Goal: Check status: Check status

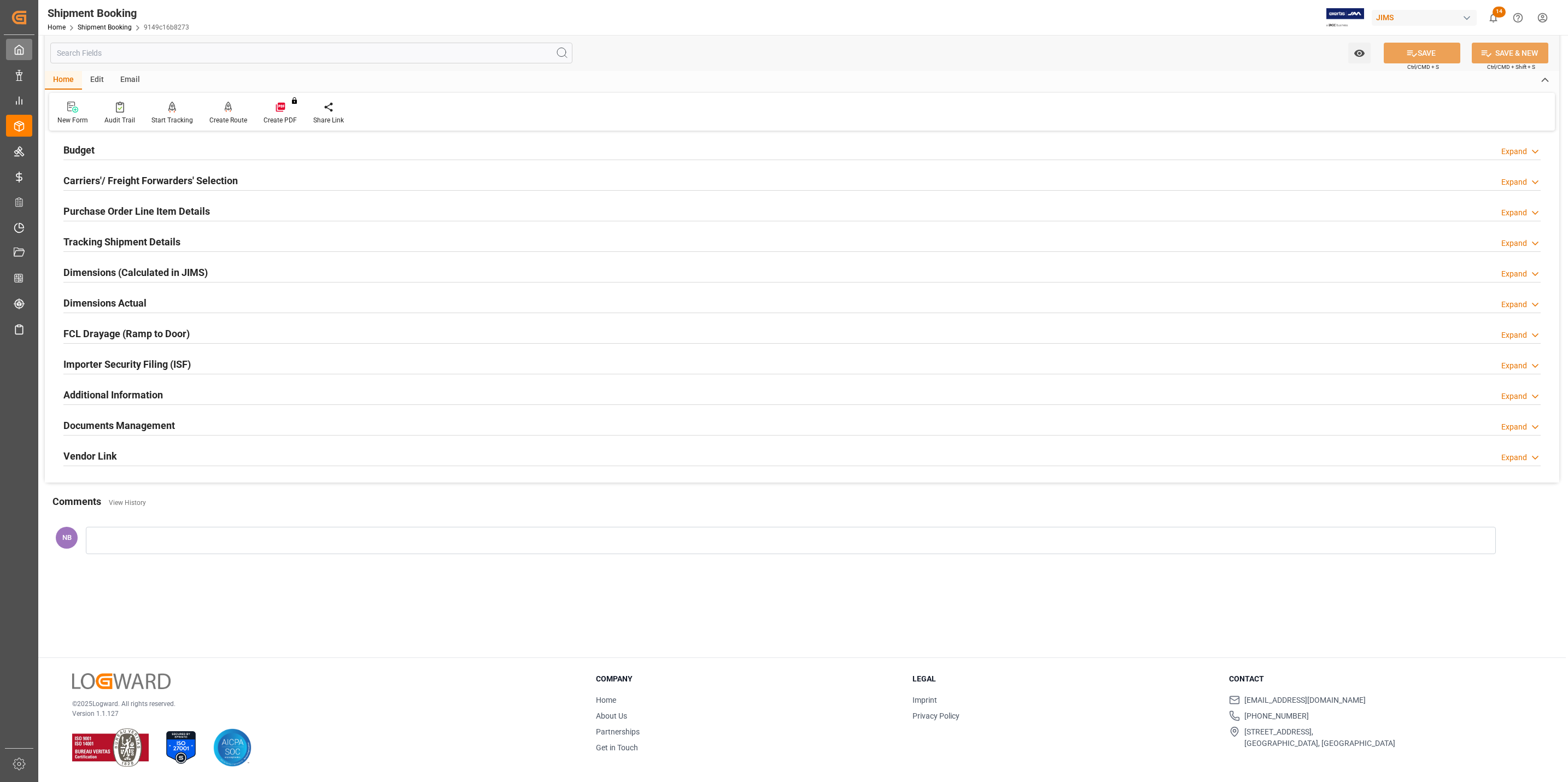
scroll to position [119, 0]
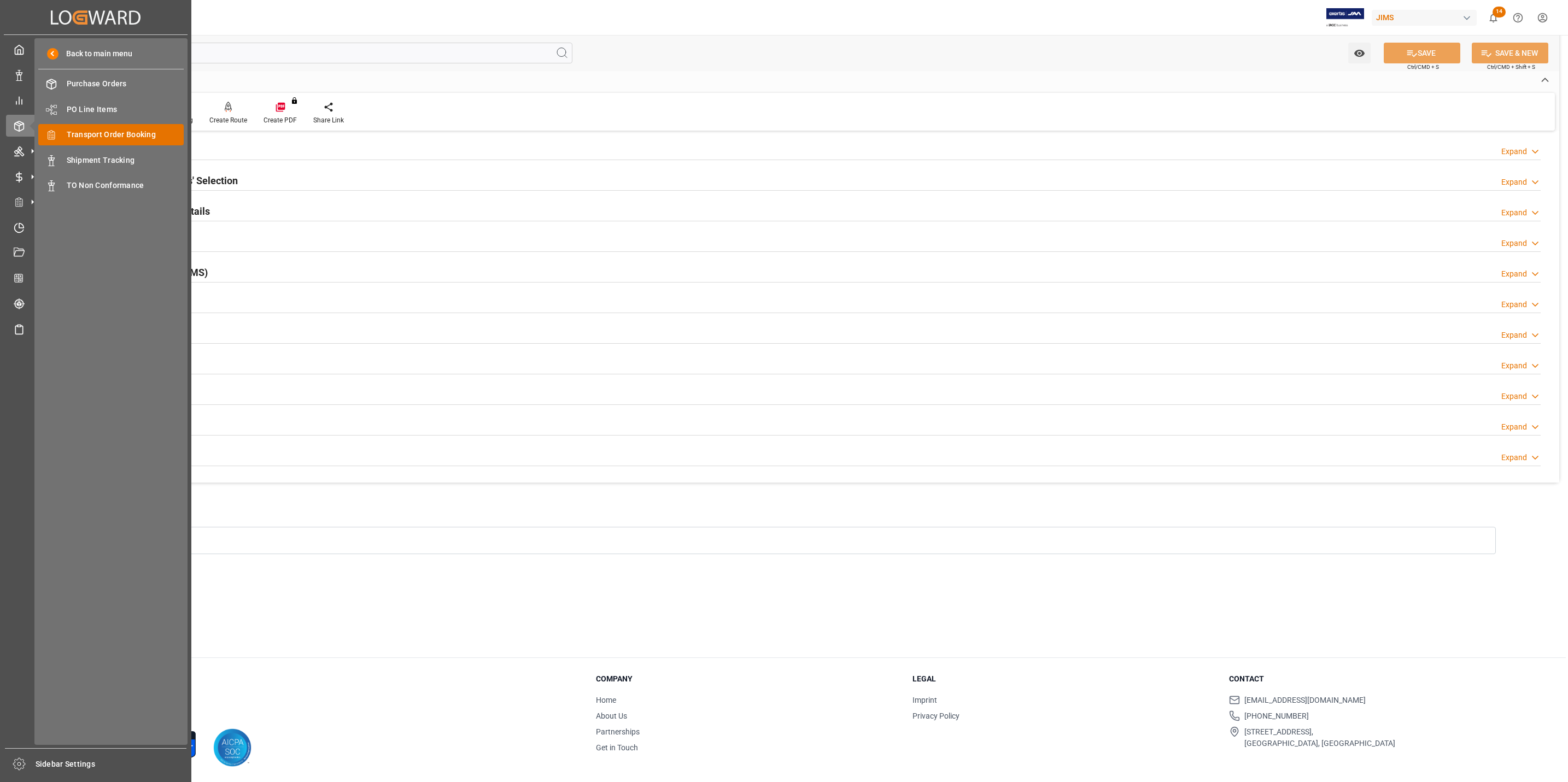
click at [82, 137] on span "Transport Order Booking" at bounding box center [125, 135] width 117 height 12
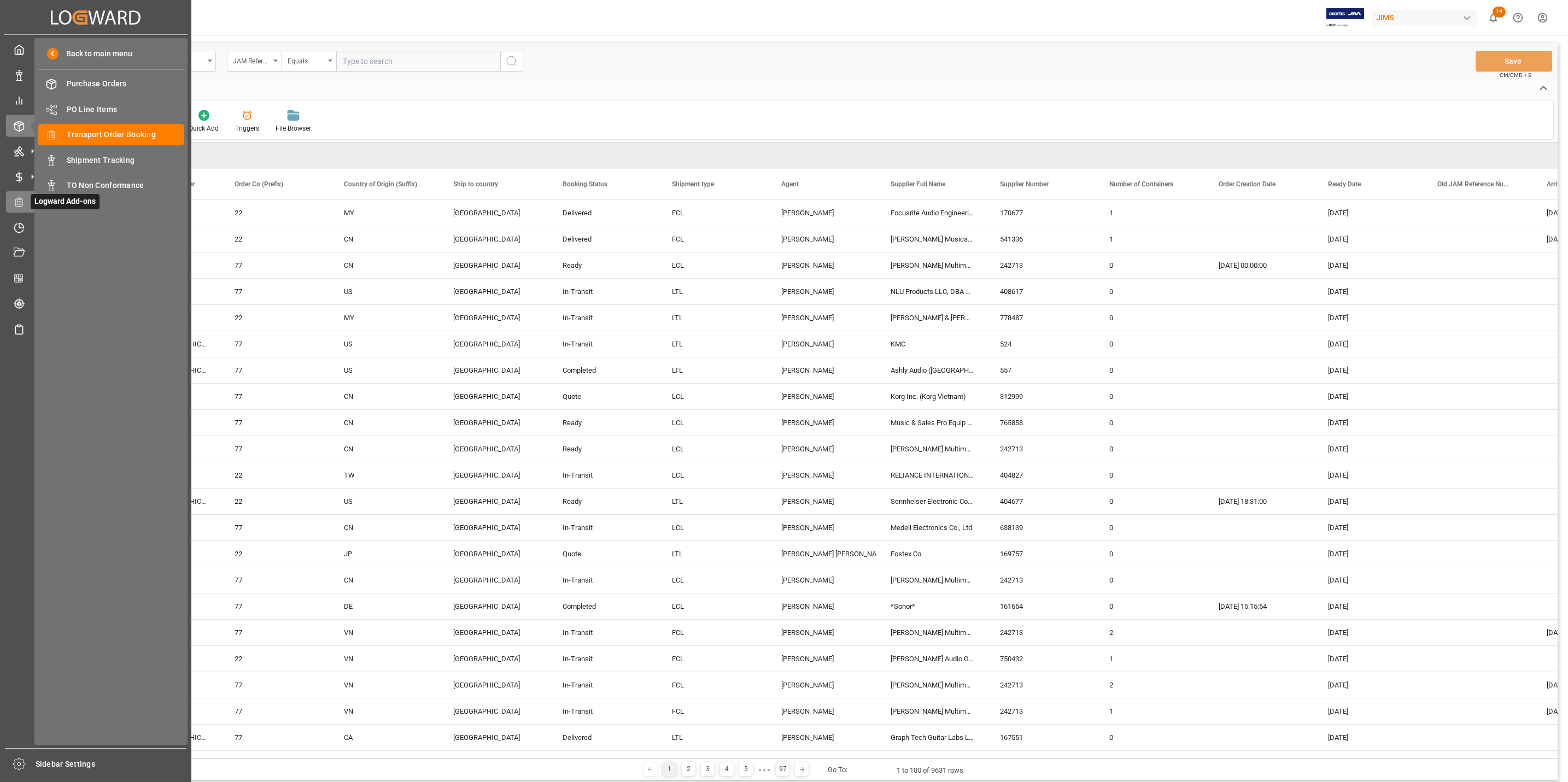
click at [21, 201] on icon at bounding box center [20, 201] width 3 height 0
click at [21, 227] on icon at bounding box center [21, 225] width 4 height 4
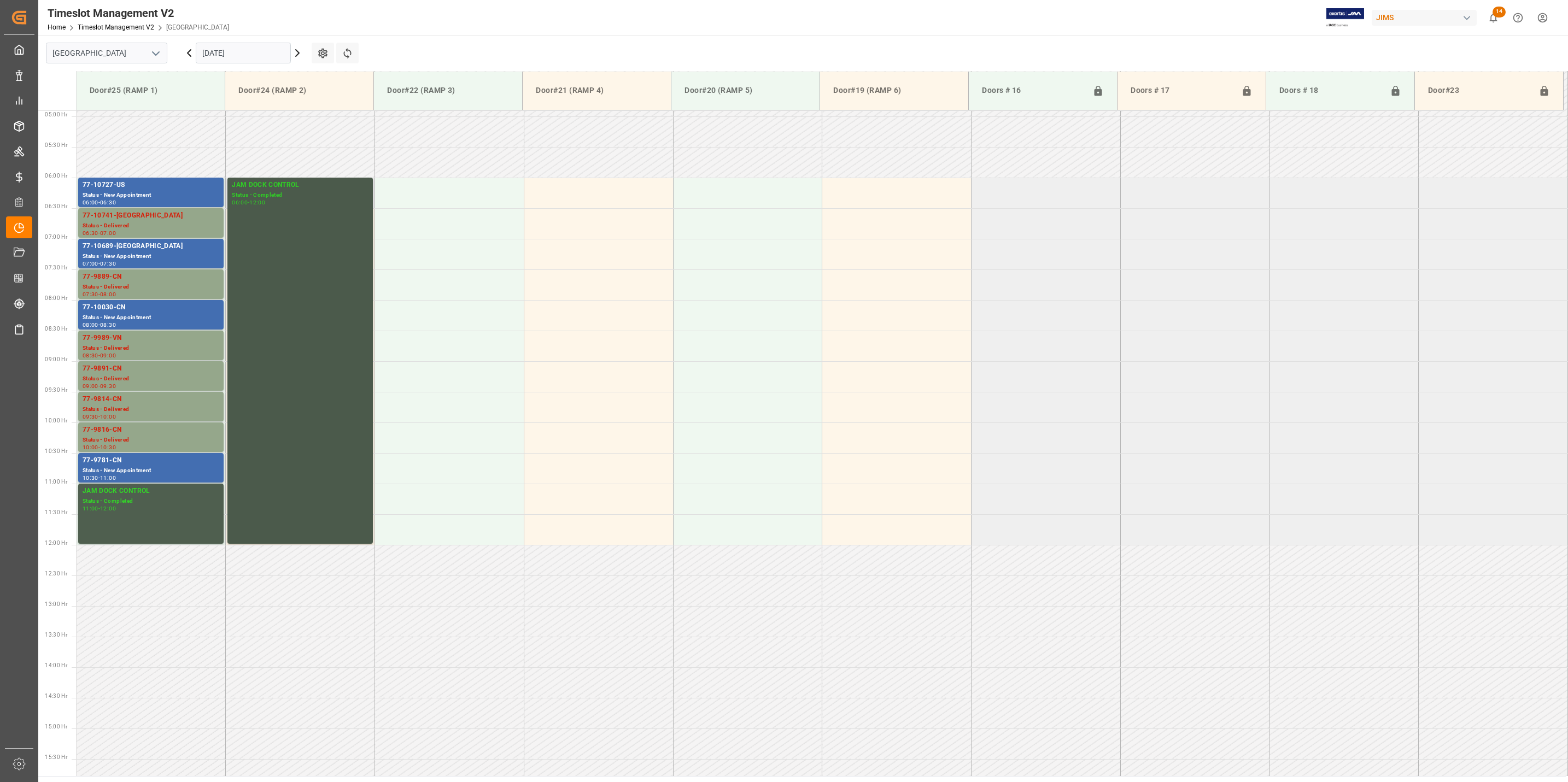
scroll to position [238, 0]
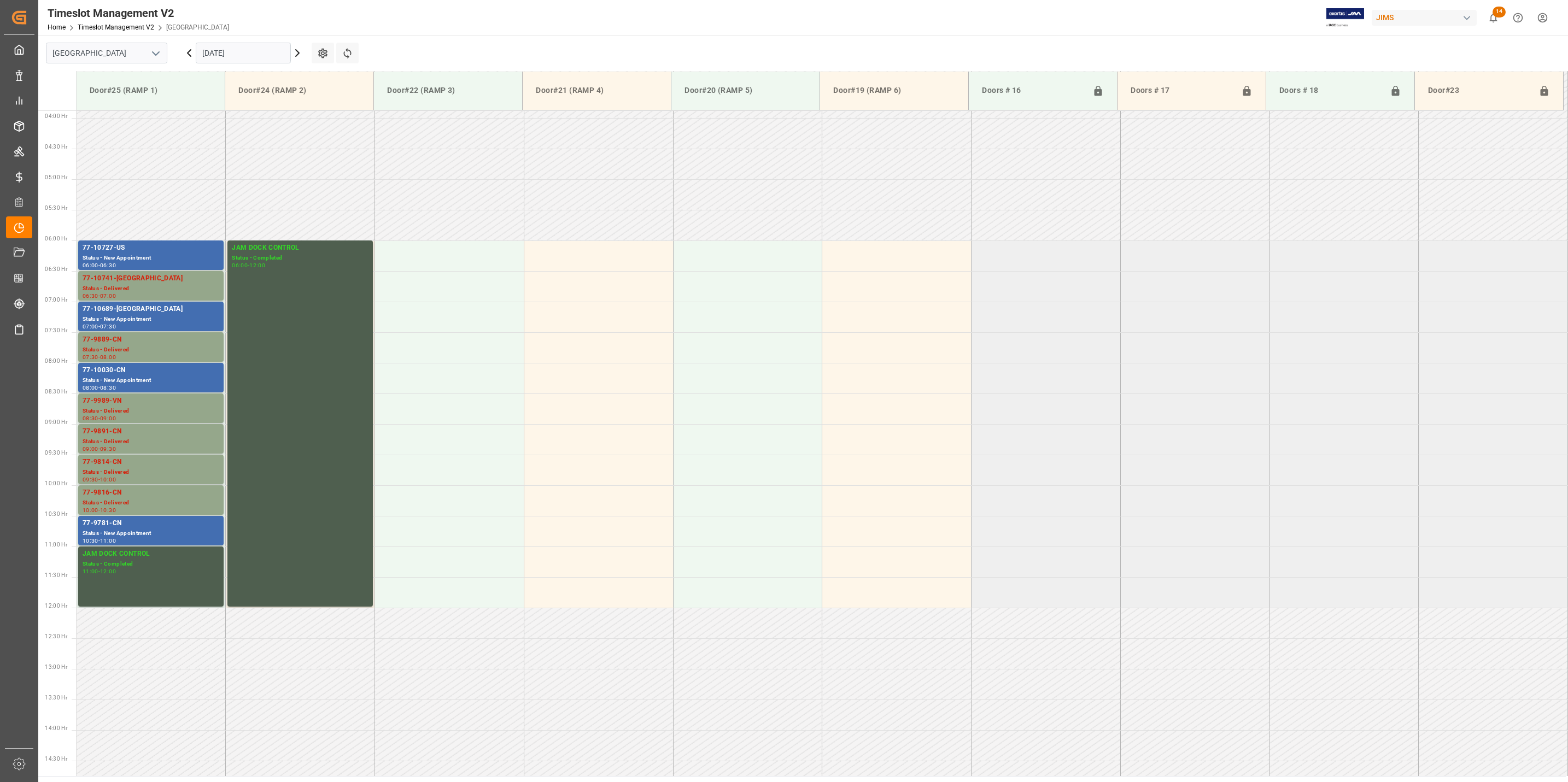
click at [265, 37] on div "[DATE]" at bounding box center [243, 53] width 137 height 36
click at [266, 51] on input "[DATE]" at bounding box center [243, 53] width 95 height 21
click at [273, 120] on span "4" at bounding box center [274, 119] width 4 height 8
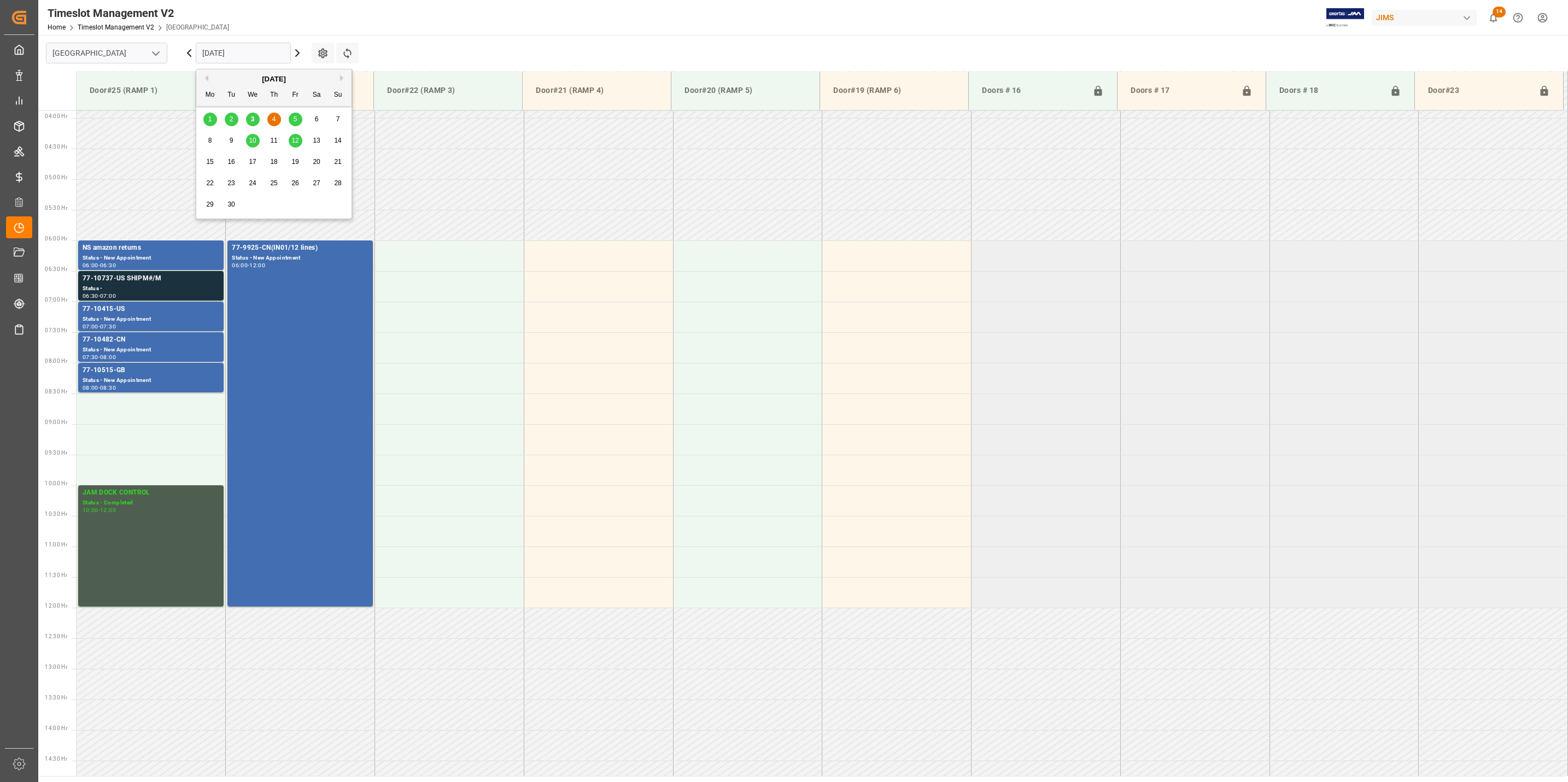
click at [254, 51] on input "[DATE]" at bounding box center [243, 53] width 95 height 21
click at [294, 119] on span "5" at bounding box center [296, 119] width 4 height 8
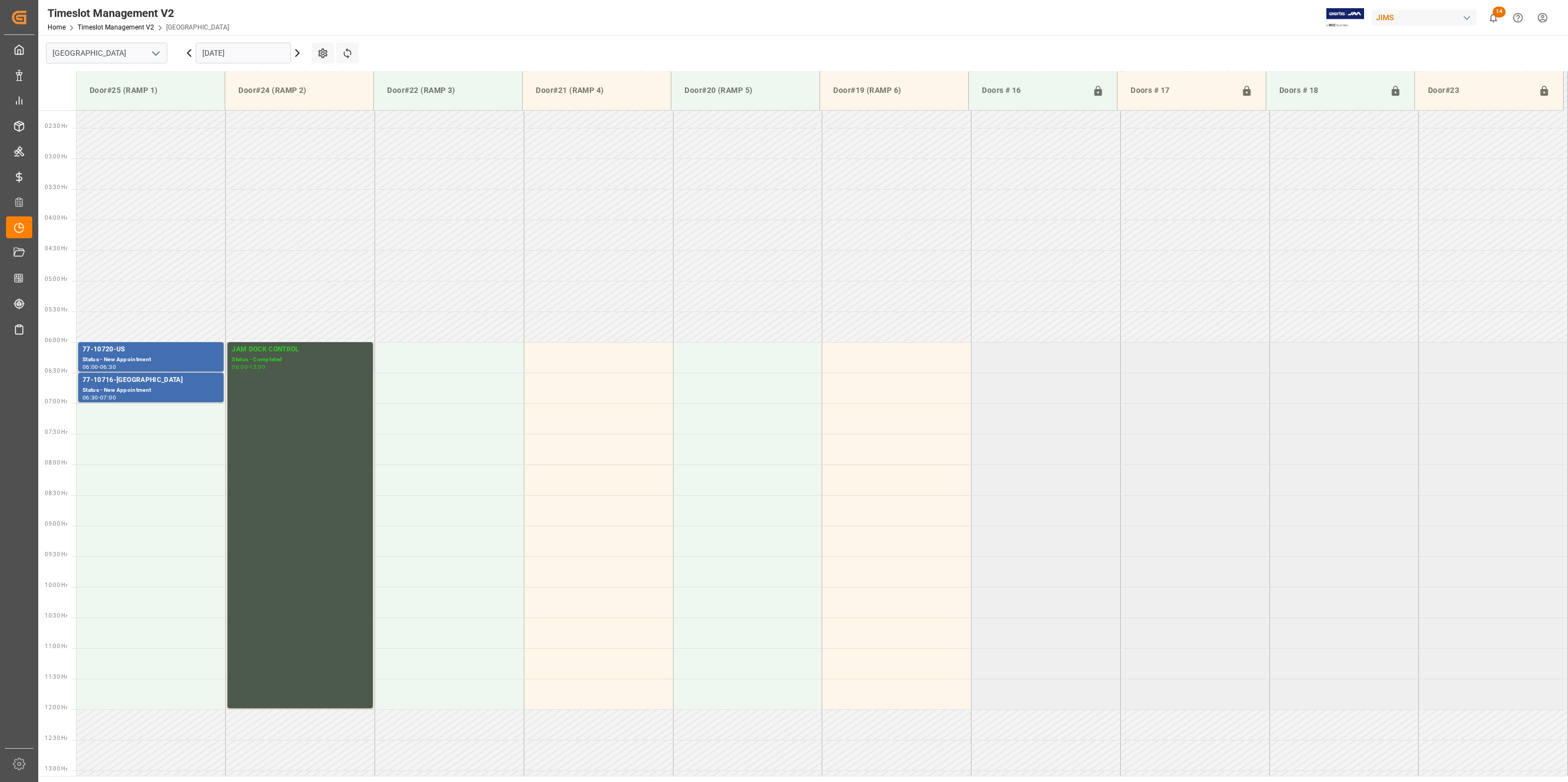
scroll to position [73, 0]
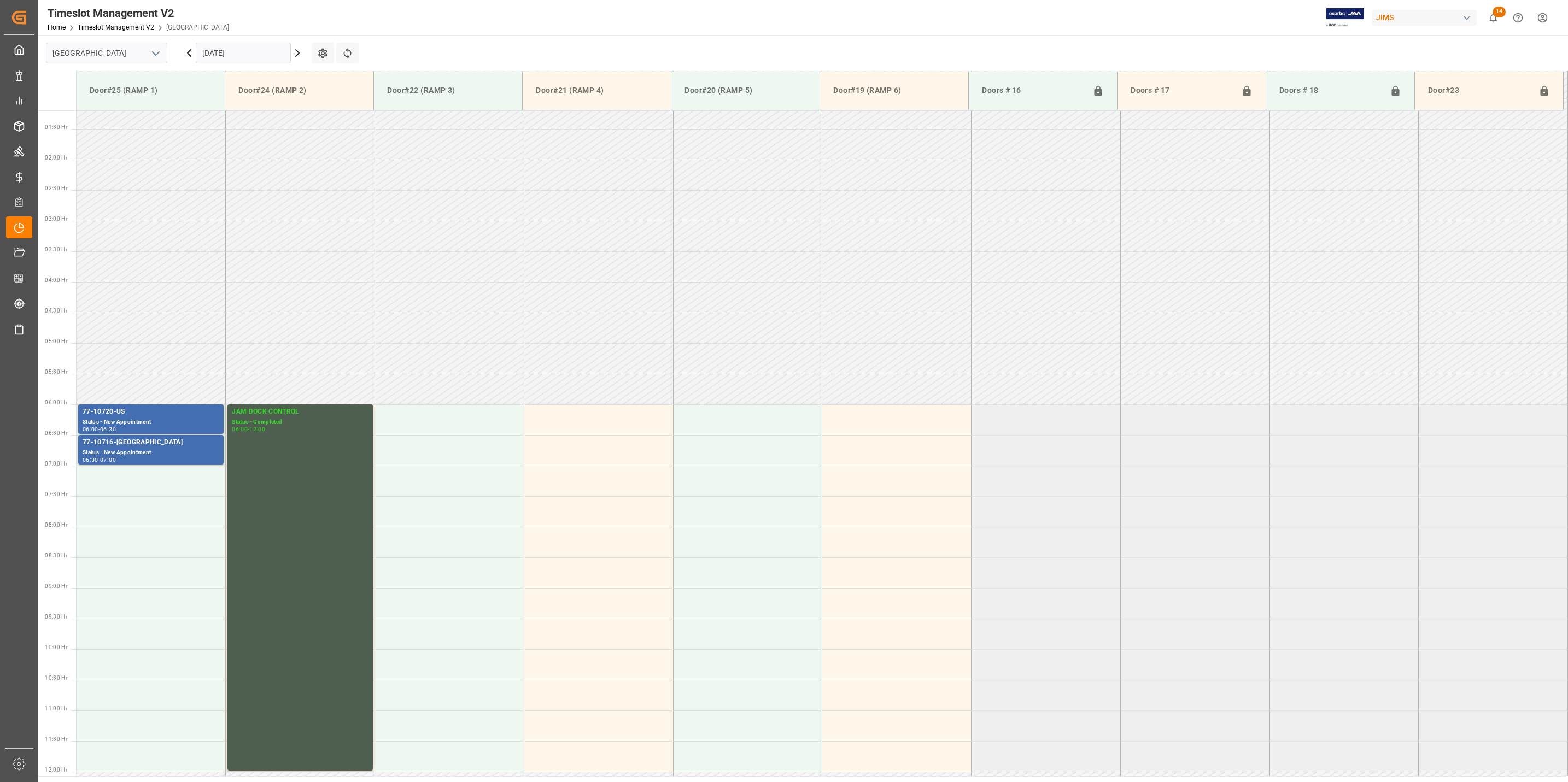
click at [263, 55] on input "[DATE]" at bounding box center [243, 53] width 95 height 21
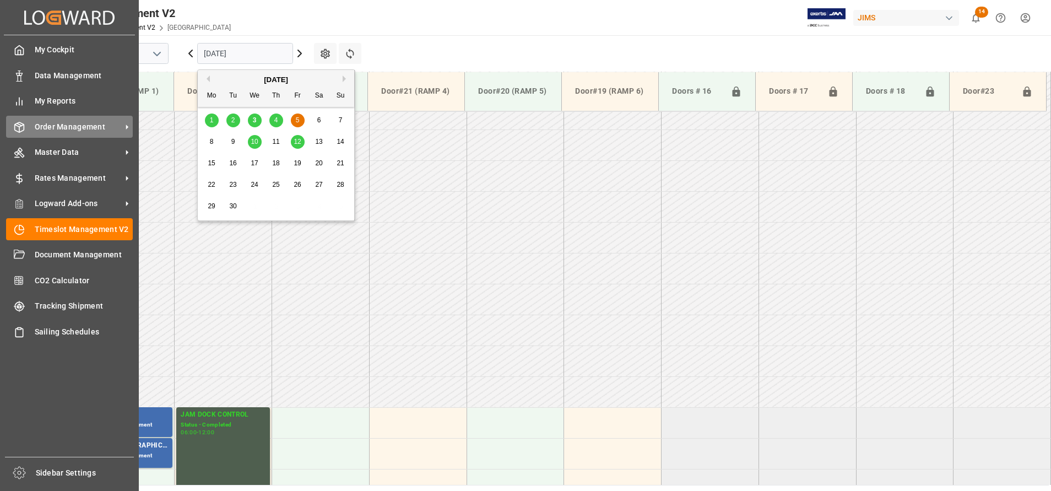
click at [52, 131] on span "Order Management" at bounding box center [78, 127] width 87 height 12
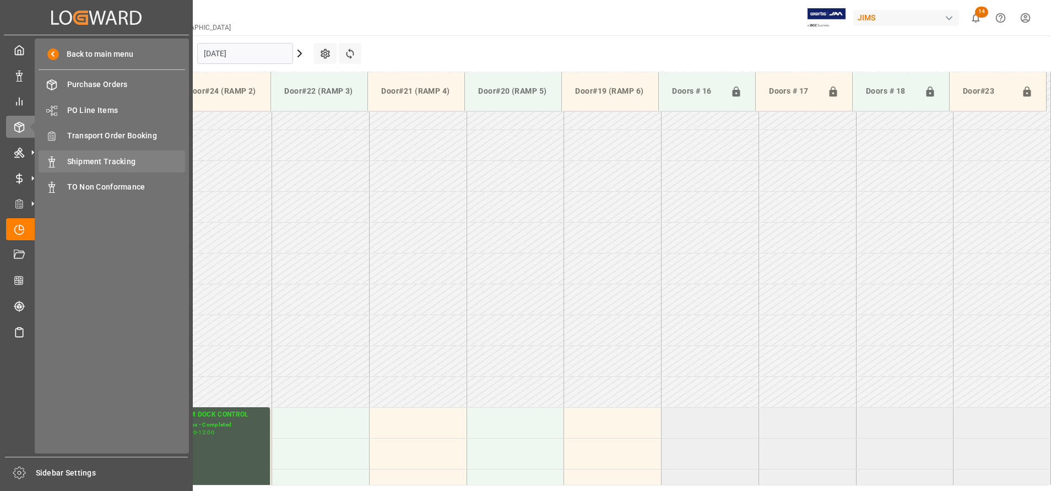
click at [71, 156] on span "Shipment Tracking" at bounding box center [126, 162] width 118 height 12
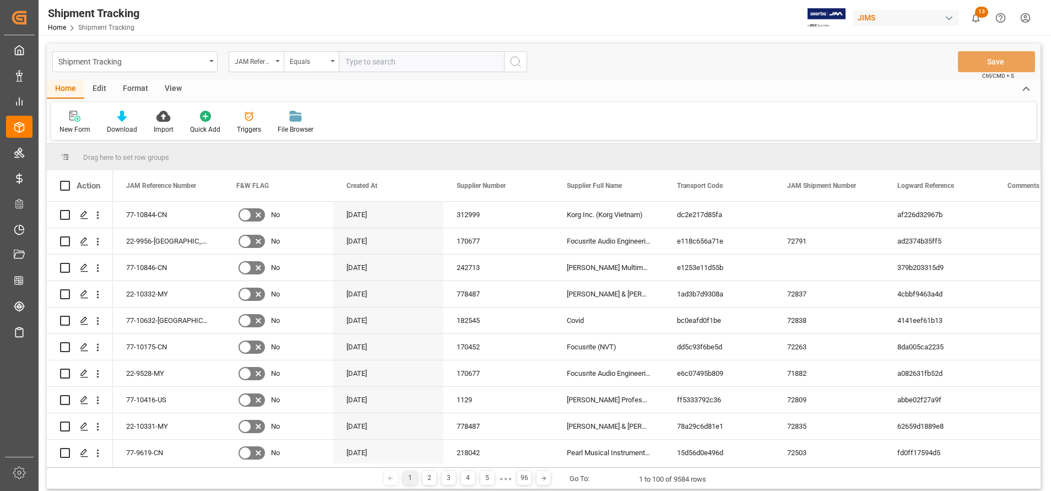
click at [428, 63] on input "text" at bounding box center [421, 61] width 165 height 21
type input "22-10434-DE"
click at [513, 65] on circle "search button" at bounding box center [515, 61] width 9 height 9
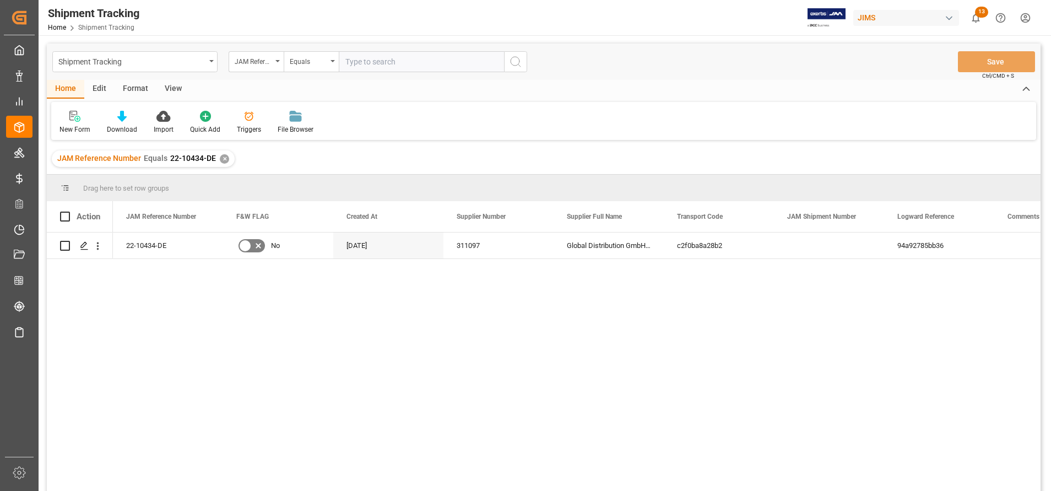
click at [177, 88] on div "View" at bounding box center [173, 89] width 34 height 19
click at [64, 123] on div "Default" at bounding box center [70, 122] width 38 height 24
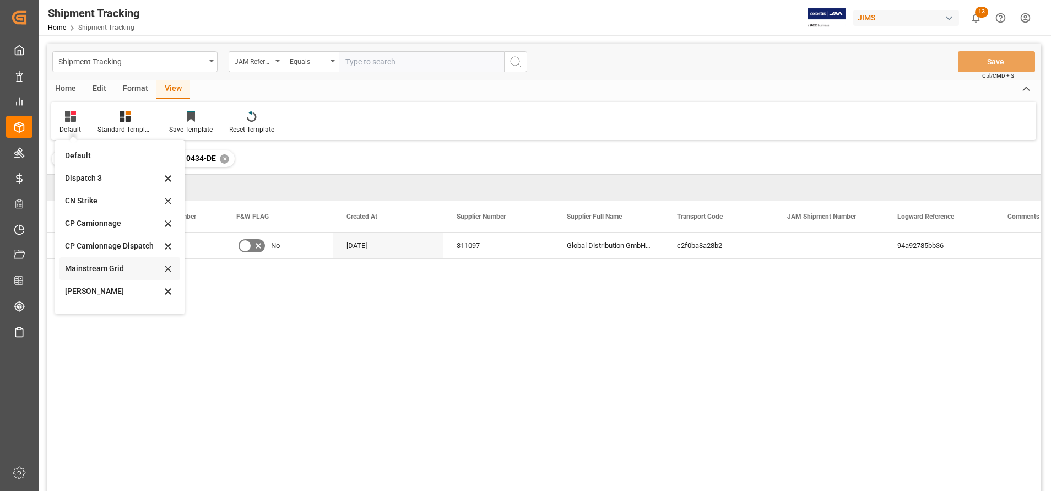
click at [101, 274] on div "Mainstream Grid" at bounding box center [113, 269] width 96 height 12
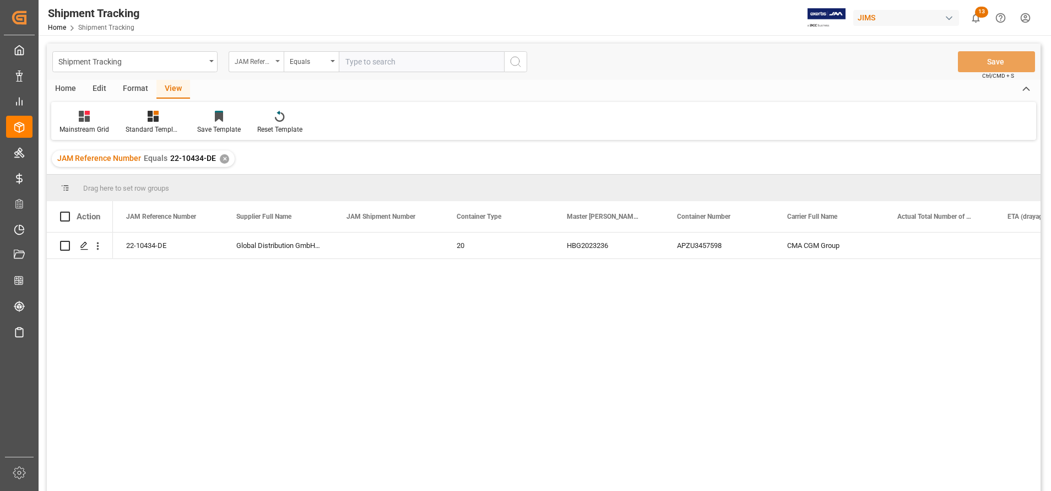
click at [251, 58] on div "JAM Reference Number" at bounding box center [253, 60] width 37 height 13
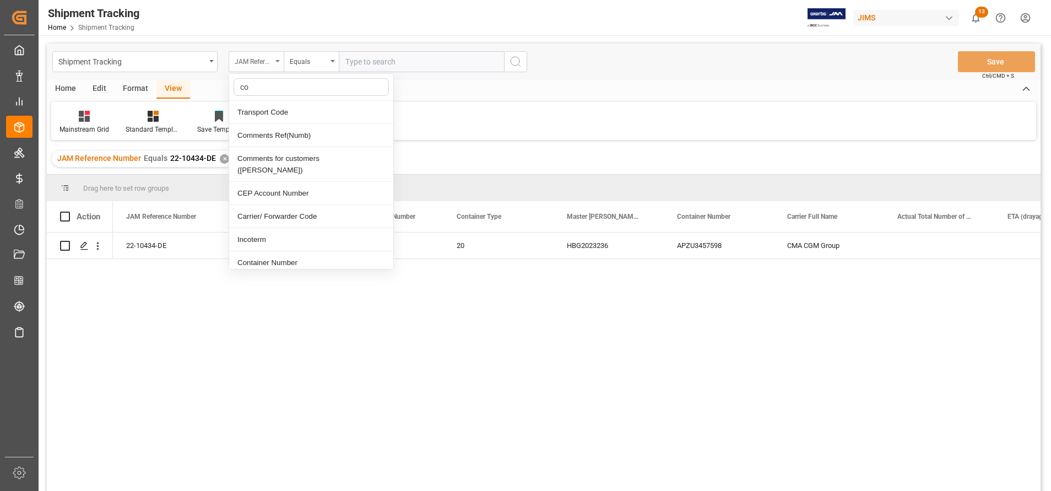
type input "con"
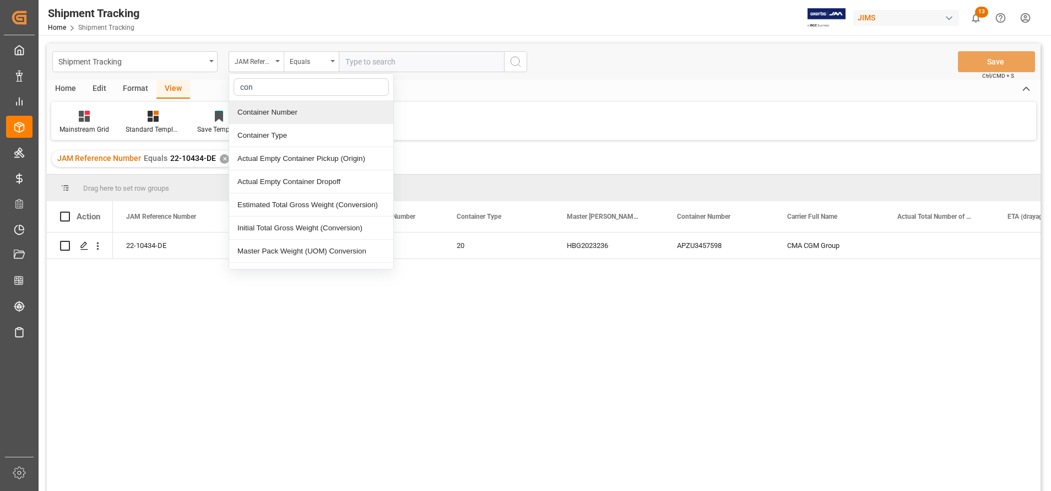
click at [323, 111] on div "Container Number" at bounding box center [311, 112] width 164 height 23
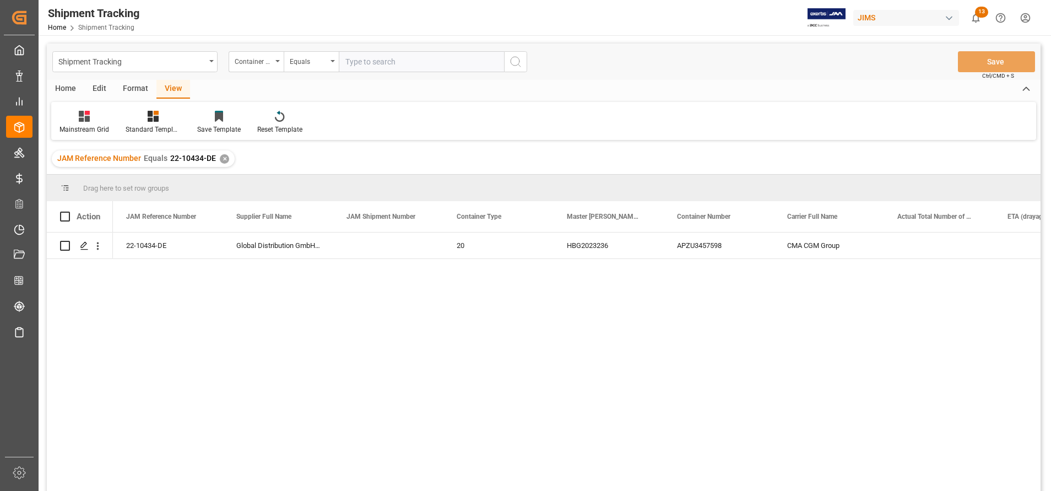
click at [374, 67] on input "text" at bounding box center [421, 61] width 165 height 21
paste input "OCGU2003320"
type input "OCGU2003320"
click at [223, 158] on div "✕" at bounding box center [224, 158] width 9 height 9
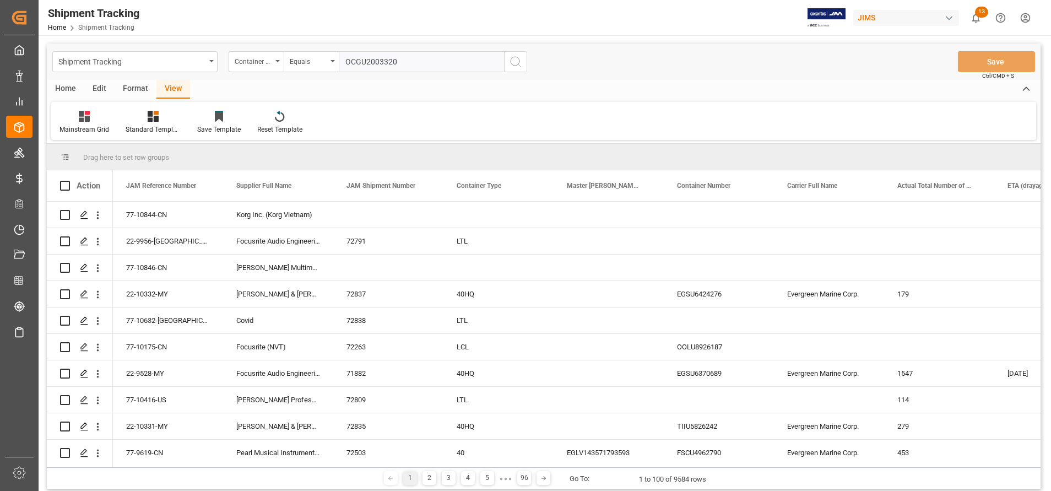
click at [519, 61] on icon "search button" at bounding box center [515, 61] width 13 height 13
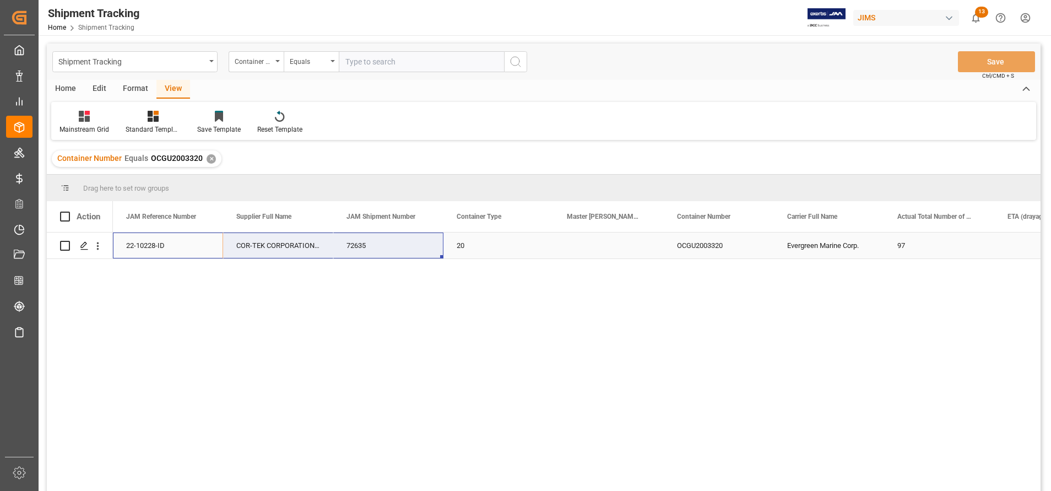
drag, startPoint x: 147, startPoint y: 245, endPoint x: 342, endPoint y: 244, distance: 194.5
click at [342, 244] on div "22-10228-ID COR-TEK CORPORATION - [GEOGRAPHIC_DATA] 72635 20 OCGU2003320 Evergr…" at bounding box center [719, 245] width 1212 height 26
click at [607, 287] on div "22-10228-ID COR-TEK CORPORATION - [GEOGRAPHIC_DATA] 72635 20 OCGU2003320 Evergr…" at bounding box center [577, 365] width 928 height 266
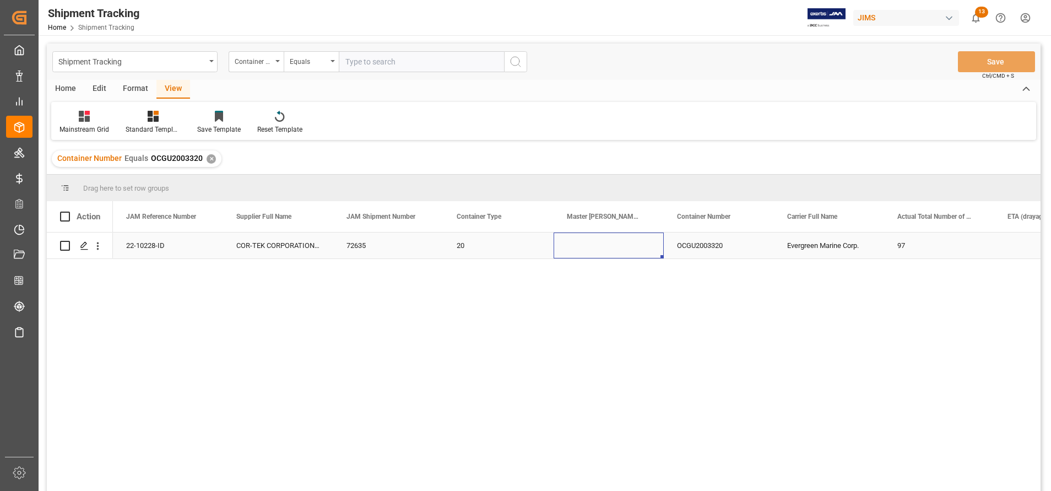
click at [588, 241] on div "Press SPACE to select this row." at bounding box center [609, 245] width 110 height 26
click at [599, 251] on input "Press SPACE to select this row." at bounding box center [609, 251] width 93 height 21
paste input "EGLV081500195673"
type input "EGLV081500195673"
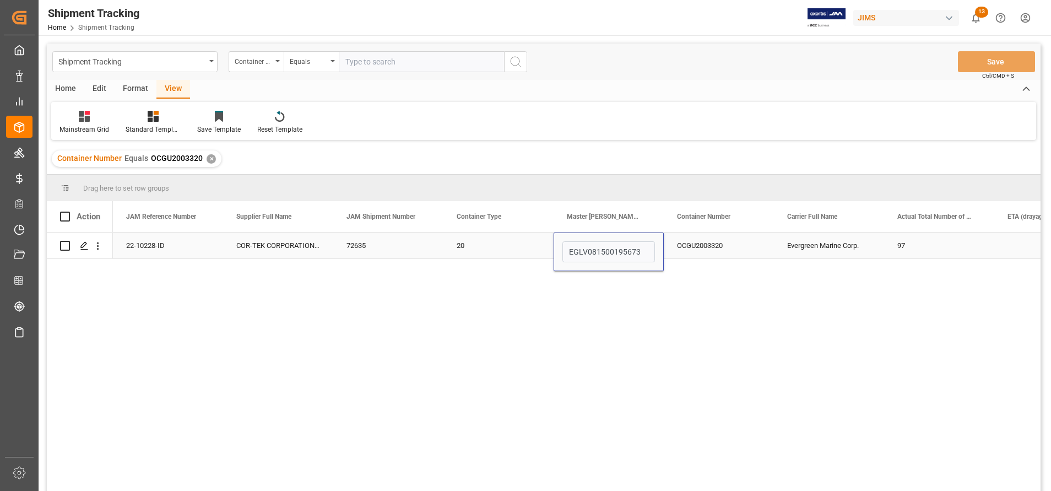
click at [505, 241] on div "20" at bounding box center [499, 245] width 110 height 26
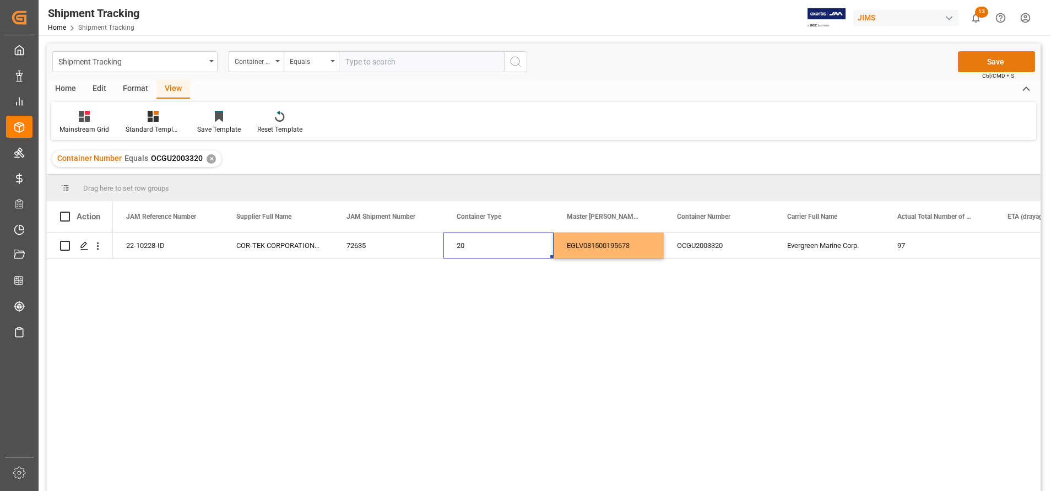
click at [1001, 53] on button "Save" at bounding box center [996, 61] width 77 height 21
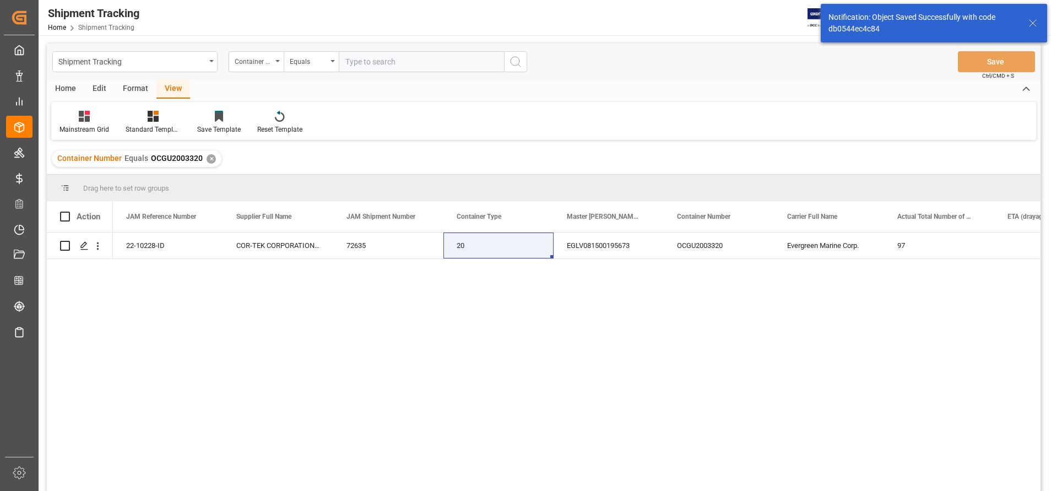
click at [396, 66] on input "text" at bounding box center [421, 61] width 165 height 21
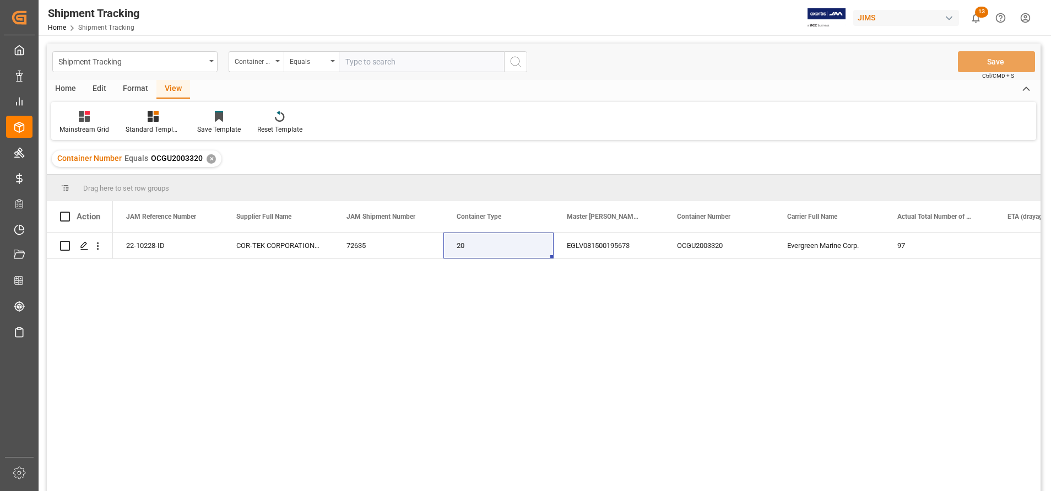
paste input "TCLU4359996"
type input "TCLU4359996"
click at [519, 64] on icon "search button" at bounding box center [515, 61] width 13 height 13
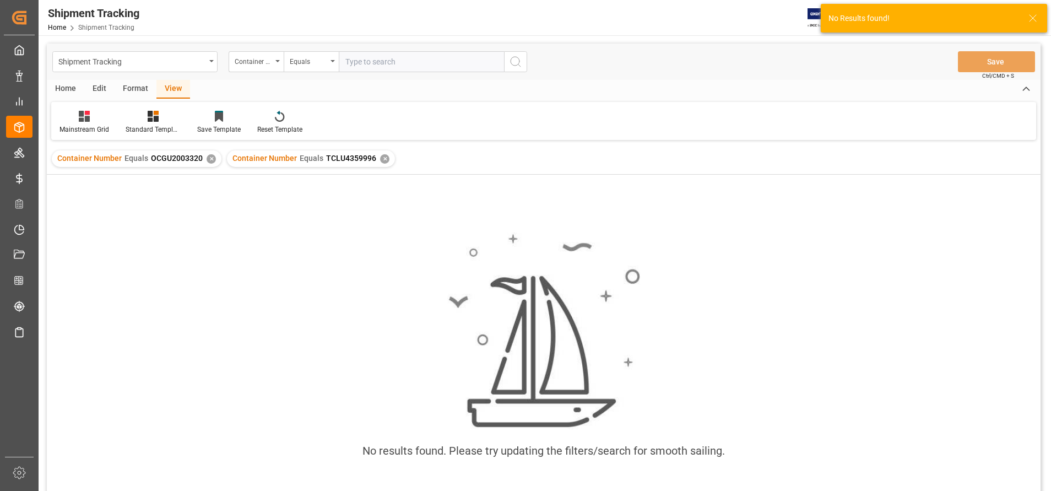
click at [209, 160] on div "✕" at bounding box center [211, 158] width 9 height 9
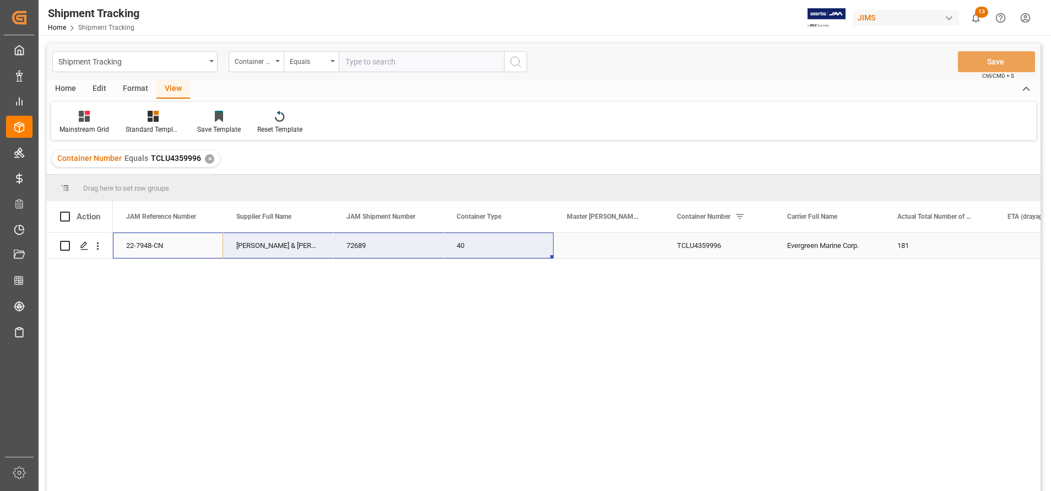
drag, startPoint x: 147, startPoint y: 247, endPoint x: 458, endPoint y: 257, distance: 311.5
click at [458, 257] on div "22-7948-CN [PERSON_NAME][GEOGRAPHIC_DATA][PERSON_NAME] (US funds [GEOGRAPHIC_DA…" at bounding box center [719, 245] width 1212 height 26
click at [327, 292] on div "22-7948-CN [PERSON_NAME][GEOGRAPHIC_DATA][PERSON_NAME] (US funds [GEOGRAPHIC_DA…" at bounding box center [577, 365] width 928 height 266
drag, startPoint x: 176, startPoint y: 243, endPoint x: 402, endPoint y: 258, distance: 227.0
click at [402, 258] on div "22-7948-CN [PERSON_NAME][GEOGRAPHIC_DATA][PERSON_NAME] (US funds [GEOGRAPHIC_DA…" at bounding box center [719, 245] width 1212 height 26
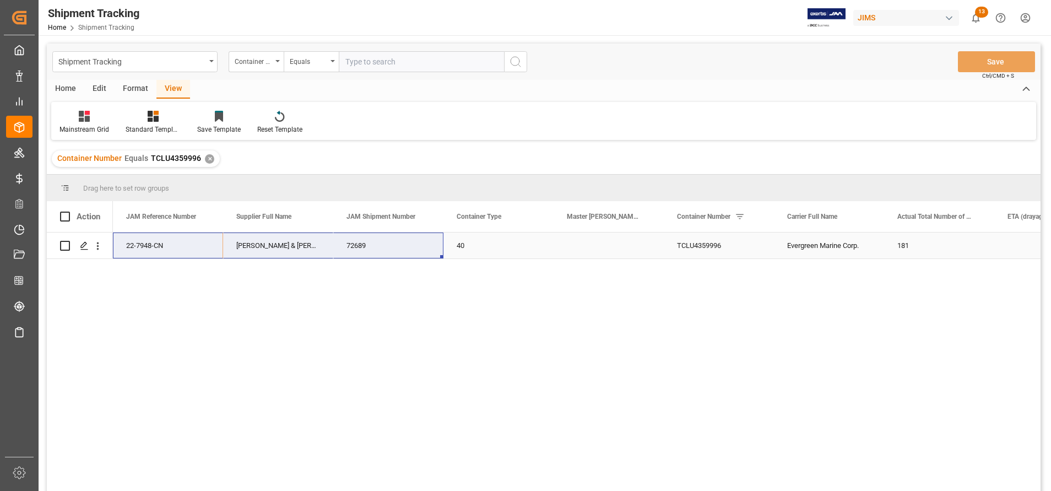
click at [613, 246] on div "Press SPACE to select this row." at bounding box center [609, 245] width 110 height 26
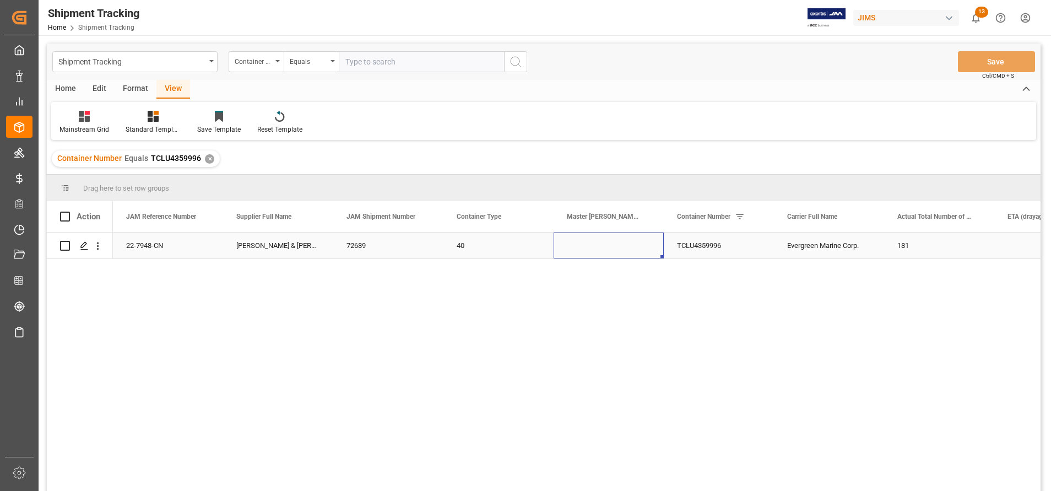
click at [613, 246] on div "Press SPACE to select this row." at bounding box center [609, 245] width 110 height 26
click at [613, 246] on input "Press SPACE to select this row." at bounding box center [609, 251] width 93 height 21
type input "EGLV149505759926"
click at [546, 246] on div "40" at bounding box center [499, 245] width 110 height 26
click at [983, 66] on button "Save" at bounding box center [996, 61] width 77 height 21
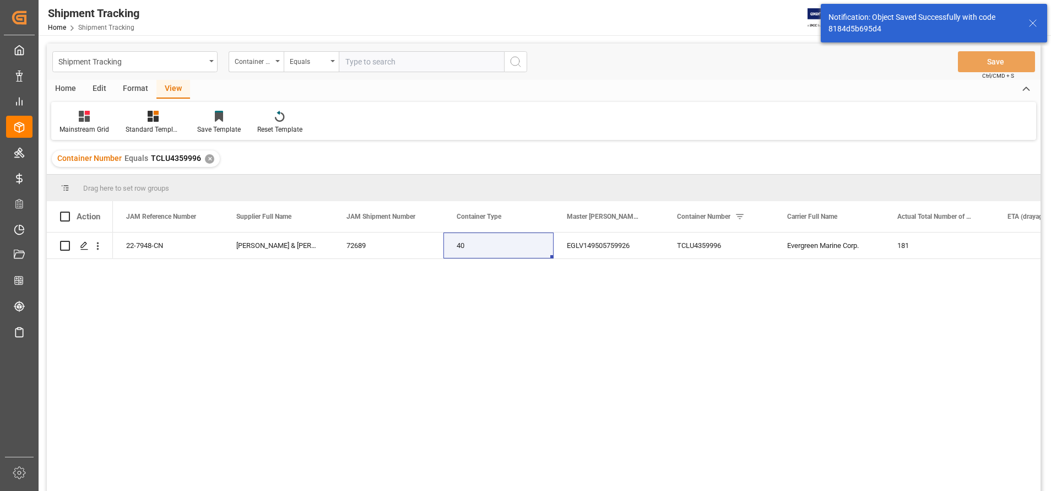
click at [404, 62] on input "text" at bounding box center [421, 61] width 165 height 21
paste input "TCNU2418905"
type input "TCNU2418905"
click at [519, 62] on icon "search button" at bounding box center [515, 61] width 13 height 13
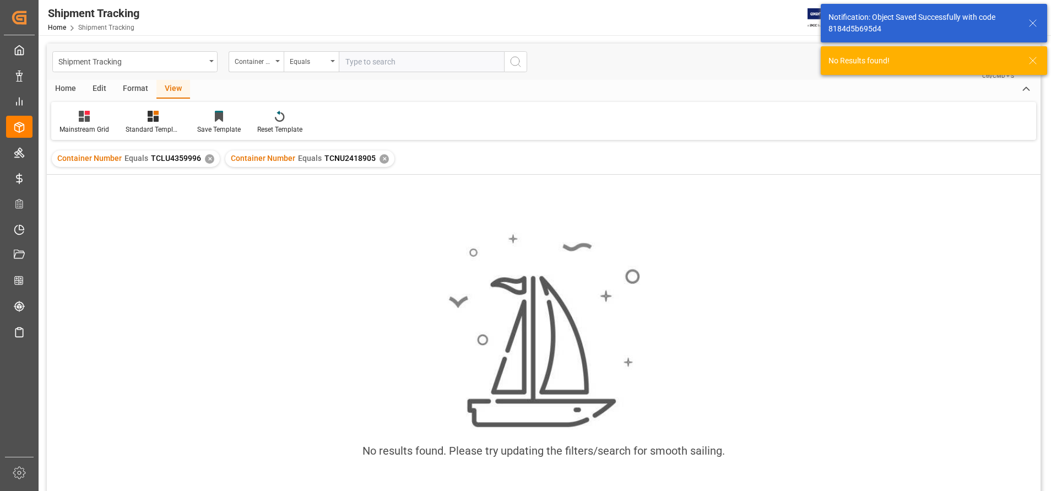
click at [208, 160] on div "✕" at bounding box center [209, 158] width 9 height 9
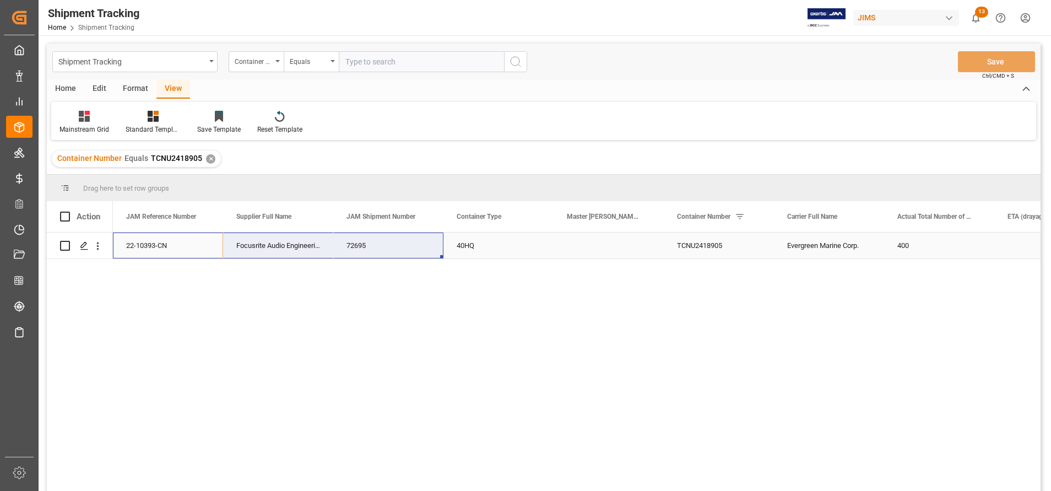
drag, startPoint x: 141, startPoint y: 244, endPoint x: 354, endPoint y: 254, distance: 213.5
click at [354, 254] on div "22-10393-CN Focusrite Audio Engineering (W/T*)- 72695 40HQ TCNU2418905 Evergree…" at bounding box center [719, 245] width 1212 height 26
drag, startPoint x: 493, startPoint y: 283, endPoint x: 516, endPoint y: 268, distance: 27.2
click at [493, 283] on div "22-10393-CN Focusrite Audio Engineering (W/T*)- 72695 40HQ TCNU2418905 Evergree…" at bounding box center [577, 365] width 928 height 266
click at [581, 245] on div "Press SPACE to select this row." at bounding box center [609, 245] width 110 height 26
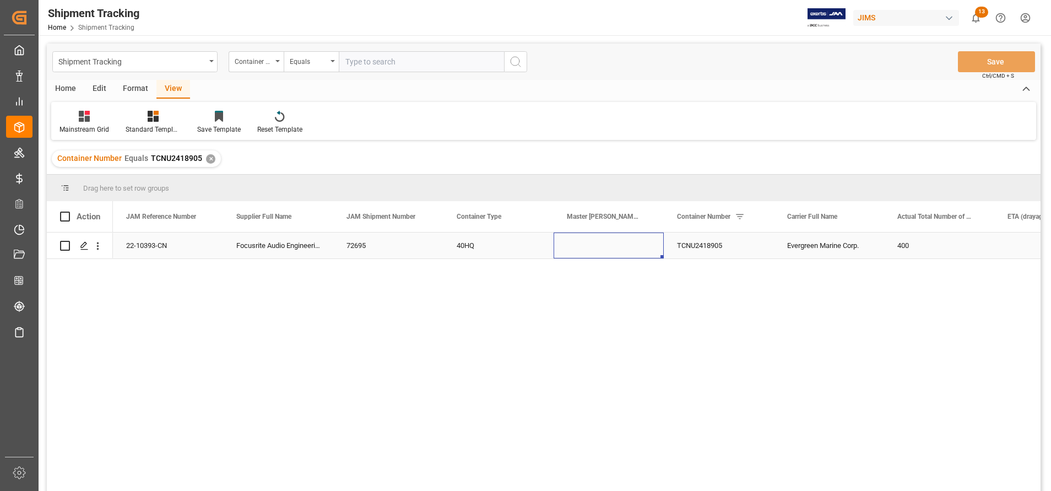
click at [581, 245] on div "Press SPACE to select this row." at bounding box center [609, 245] width 110 height 26
click at [581, 245] on input "Press SPACE to select this row." at bounding box center [609, 251] width 93 height 21
type input "EGLV156500424163"
click at [498, 240] on div "40HQ" at bounding box center [499, 245] width 110 height 26
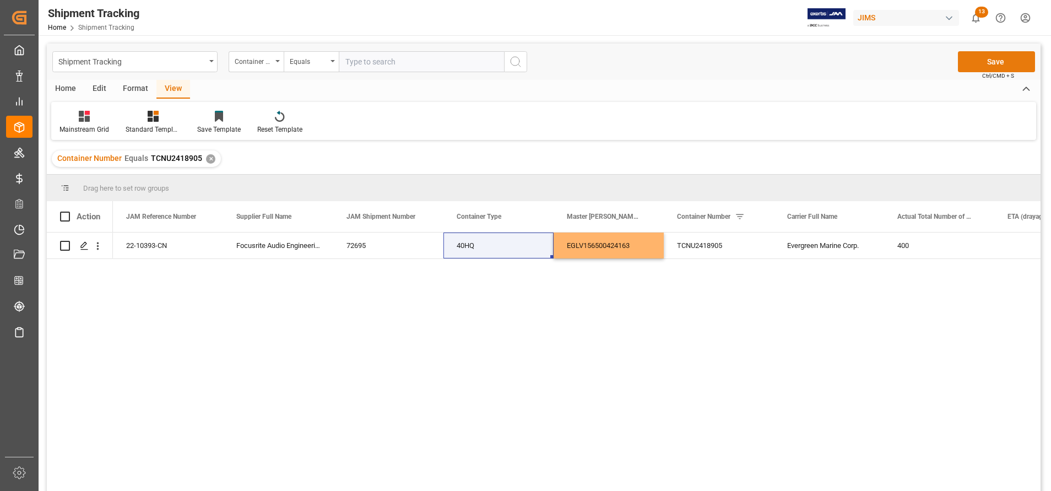
click at [994, 63] on button "Save" at bounding box center [996, 61] width 77 height 21
drag, startPoint x: 403, startPoint y: 67, endPoint x: 415, endPoint y: 67, distance: 12.7
click at [403, 67] on input "text" at bounding box center [421, 61] width 165 height 21
paste input "TGBU6605838"
type input "TGBU6605838"
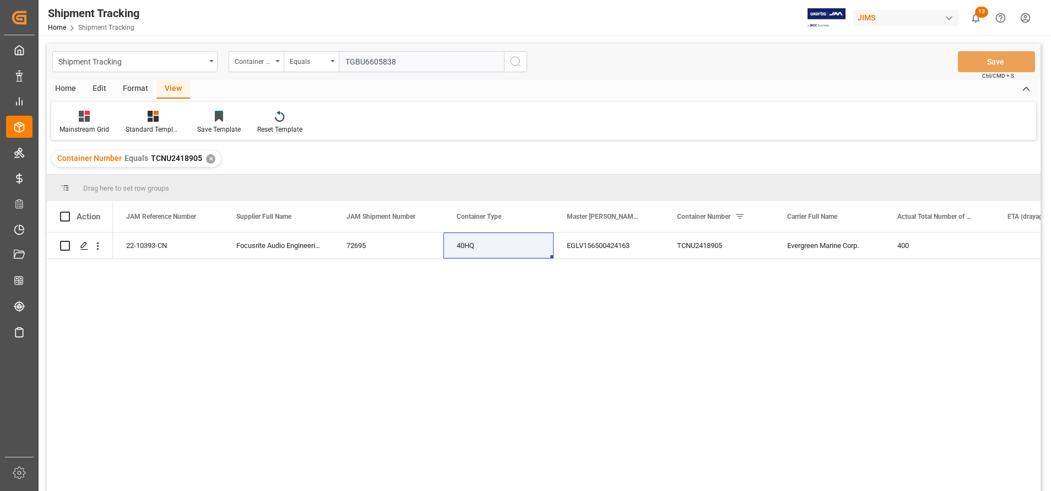
click at [515, 63] on icon "search button" at bounding box center [515, 61] width 13 height 13
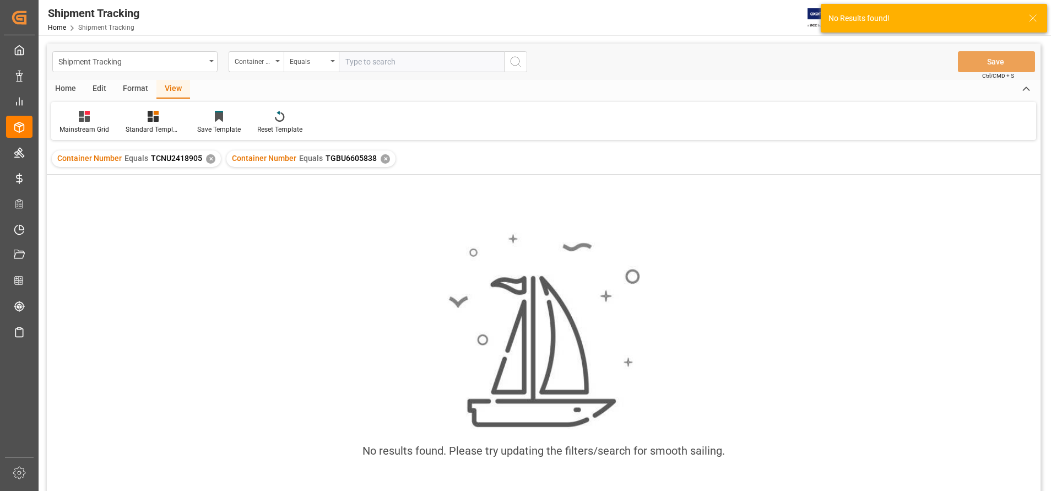
click at [207, 159] on div "✕" at bounding box center [210, 158] width 9 height 9
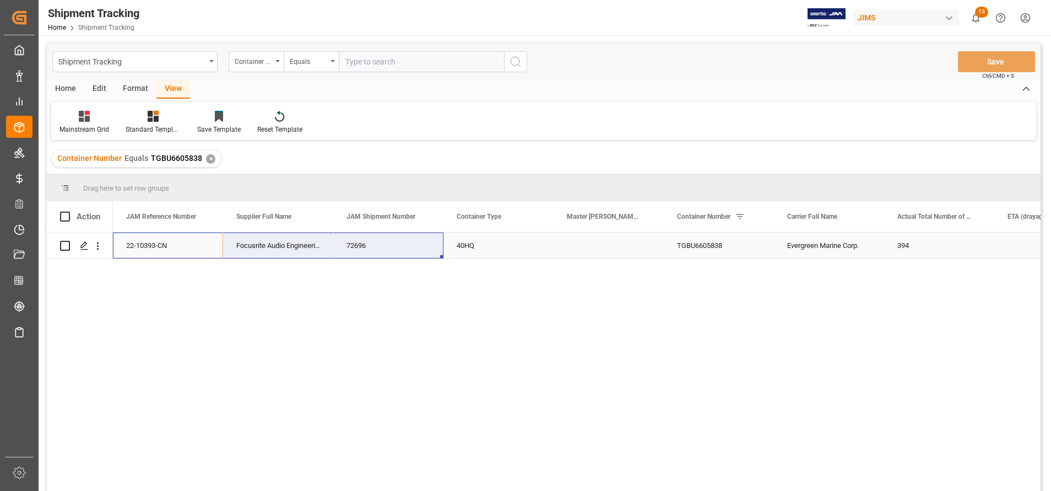
drag, startPoint x: 150, startPoint y: 250, endPoint x: 345, endPoint y: 248, distance: 194.5
click at [345, 248] on div "22-10393-CN Focusrite Audio Engineering (W/T*)- 72696 40HQ TGBU6605838 Evergree…" at bounding box center [719, 245] width 1212 height 26
drag, startPoint x: 602, startPoint y: 349, endPoint x: 622, endPoint y: 253, distance: 98.4
click at [602, 348] on div "22-10393-CN Focusrite Audio Engineering (W/T*)- 72696 40HQ TGBU6605838 Evergree…" at bounding box center [577, 365] width 928 height 266
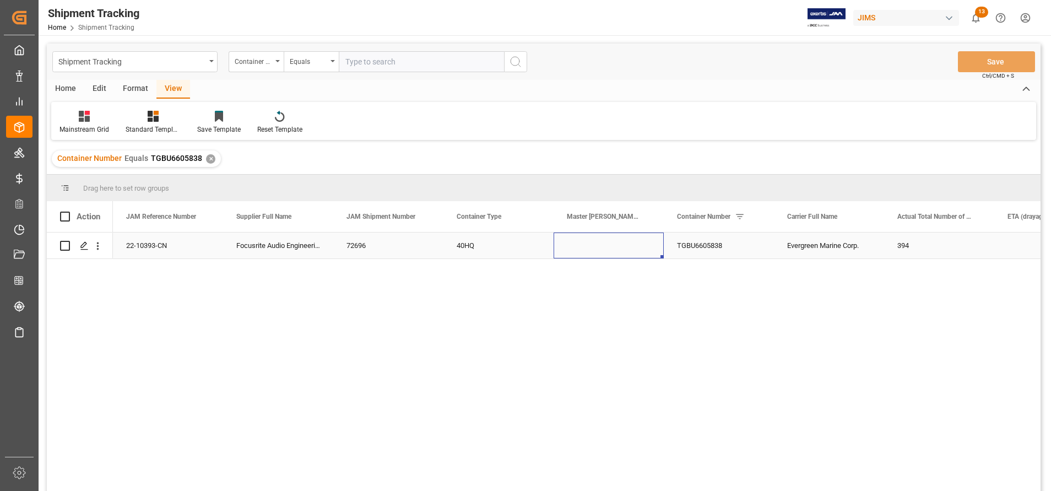
click at [613, 241] on div "Press SPACE to select this row." at bounding box center [609, 245] width 110 height 26
click at [608, 252] on input "Press SPACE to select this row." at bounding box center [609, 251] width 93 height 21
paste input "156500424163"
type input "156500424163"
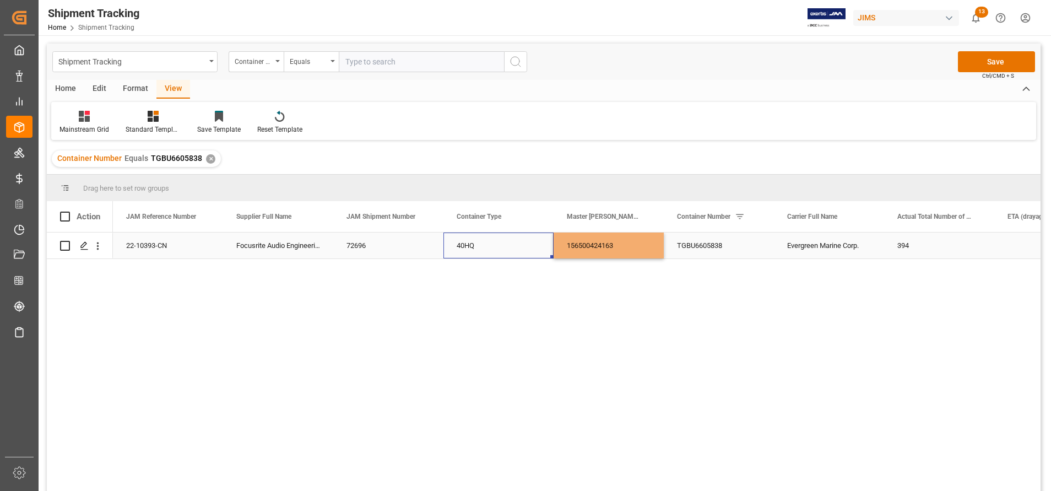
click at [516, 248] on div "40HQ" at bounding box center [499, 245] width 110 height 26
click at [989, 67] on button "Save" at bounding box center [996, 61] width 77 height 21
click at [421, 66] on input "text" at bounding box center [421, 61] width 165 height 21
paste input "TGBU7294263"
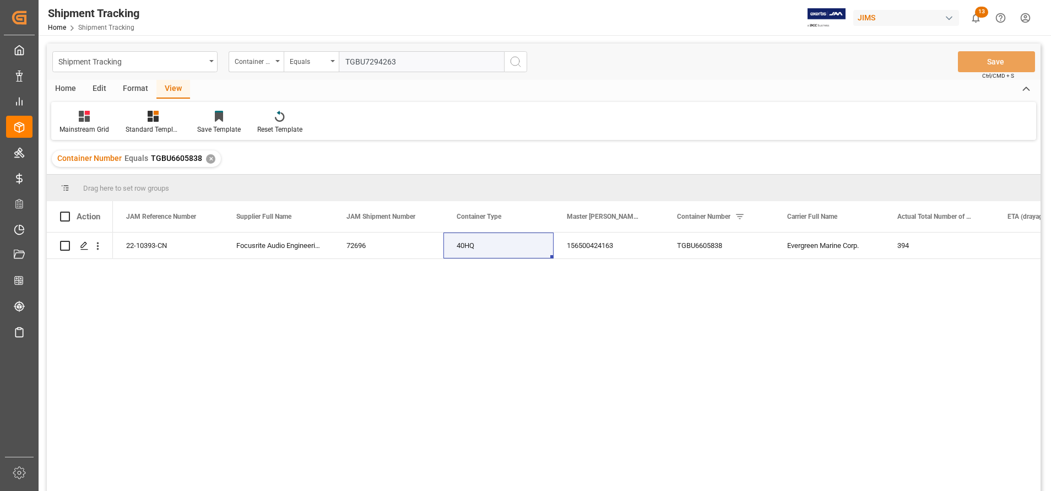
type input "TGBU7294263"
click at [520, 66] on icon "search button" at bounding box center [515, 61] width 13 height 13
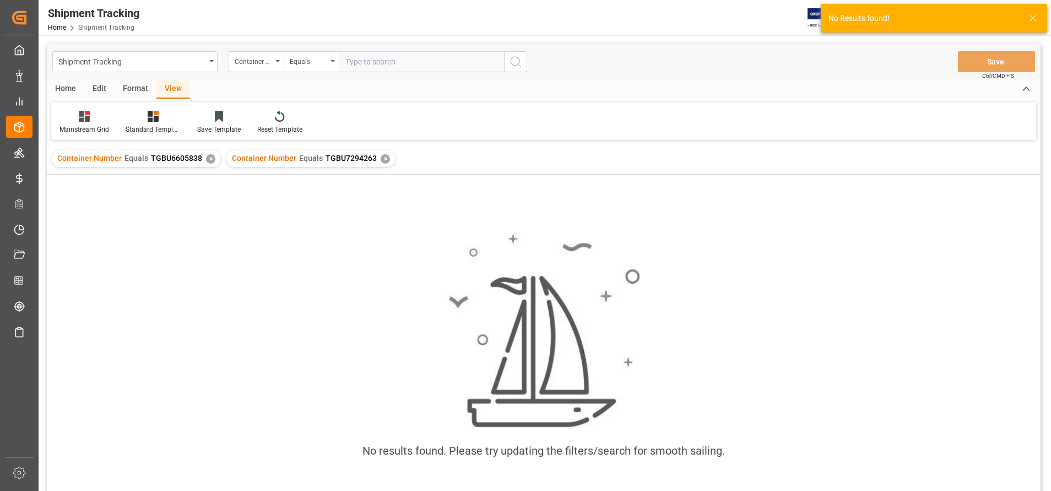
click at [208, 158] on div "✕" at bounding box center [210, 158] width 9 height 9
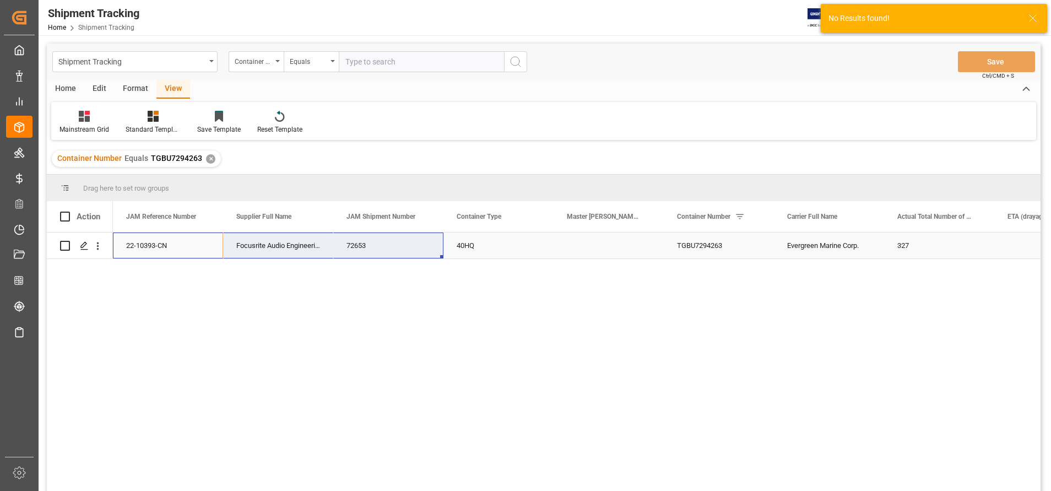
drag, startPoint x: 156, startPoint y: 244, endPoint x: 351, endPoint y: 239, distance: 195.1
click at [351, 239] on div "22-10393-CN Focusrite Audio Engineering (W/T*)- 72653 40HQ TGBU7294263 Evergree…" at bounding box center [719, 245] width 1212 height 26
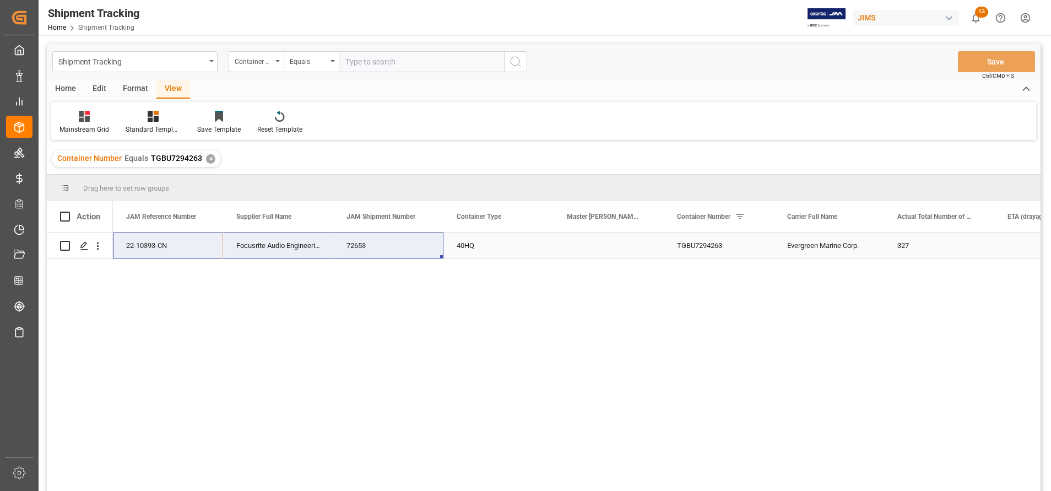
click at [593, 244] on div "Press SPACE to select this row." at bounding box center [609, 245] width 110 height 26
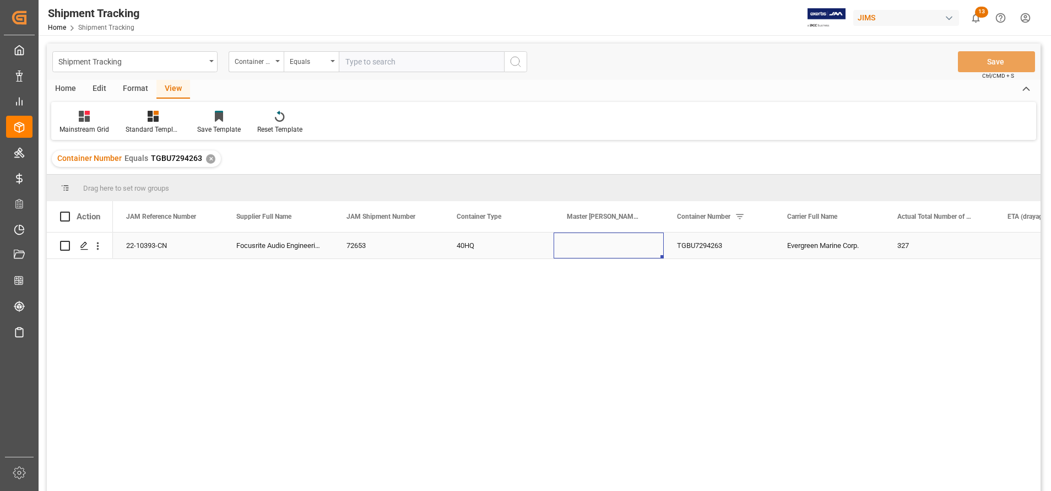
click at [593, 244] on div "Press SPACE to select this row." at bounding box center [609, 245] width 110 height 26
click at [593, 244] on input "Press SPACE to select this row." at bounding box center [609, 251] width 93 height 21
paste input "EGLV156500424163"
type input "EGLV156500424163"
click at [702, 331] on div "22-10393-CN Focusrite Audio Engineering (W/T*)- 72653 40HQ EGLV156500424163 TGB…" at bounding box center [577, 365] width 928 height 266
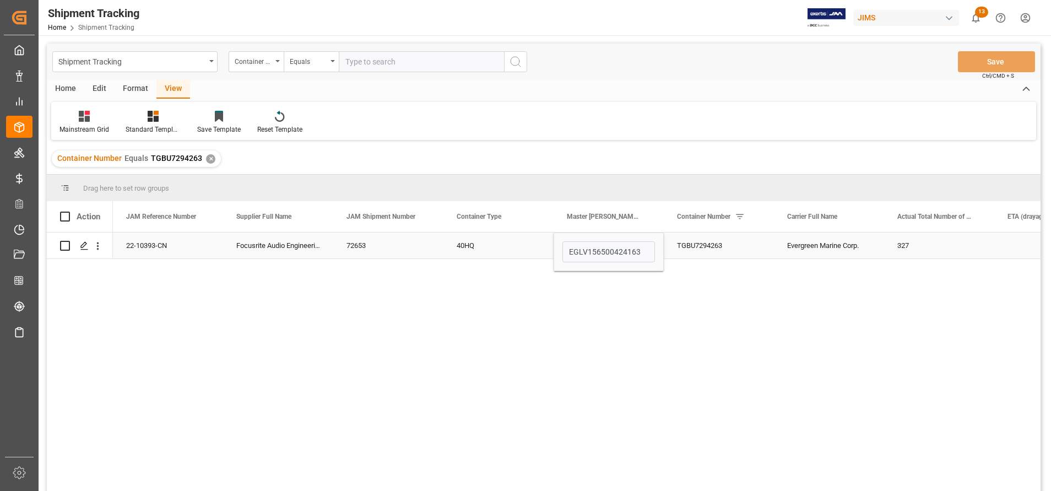
click at [727, 246] on div "TGBU7294263" at bounding box center [719, 245] width 110 height 26
click at [509, 247] on div "40HQ" at bounding box center [499, 245] width 110 height 26
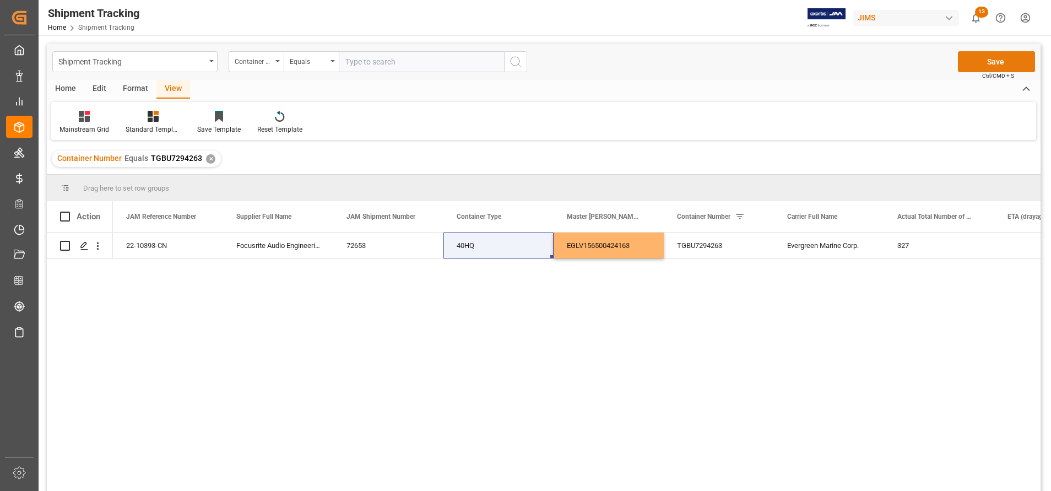
click at [981, 55] on button "Save" at bounding box center [996, 61] width 77 height 21
click at [364, 64] on input "text" at bounding box center [421, 61] width 165 height 21
paste input "22-9998-DE"
type input "22-9998-DE"
click at [527, 61] on div "Shipment Tracking Container Number Equals 22-9998-DE Save Ctrl/CMD + S" at bounding box center [544, 62] width 994 height 36
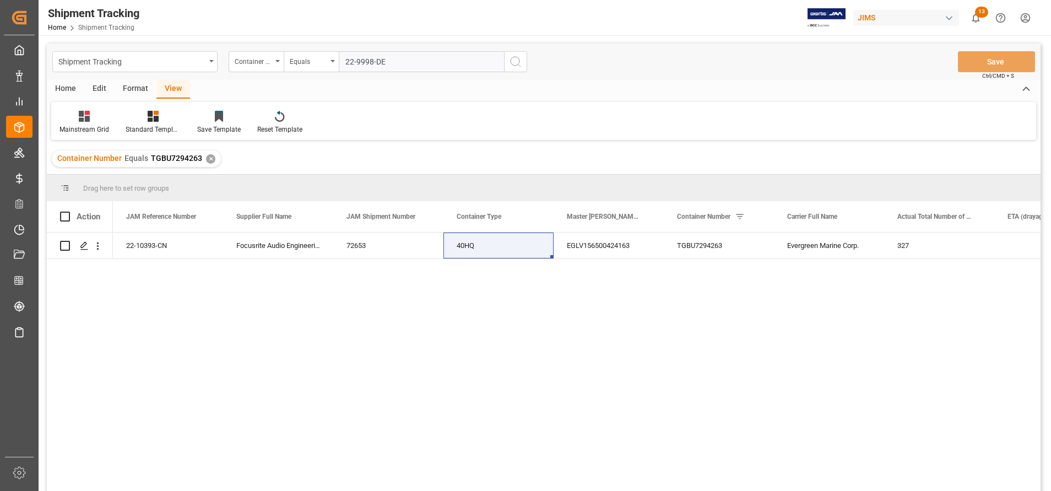
click at [517, 63] on icon "search button" at bounding box center [515, 61] width 13 height 13
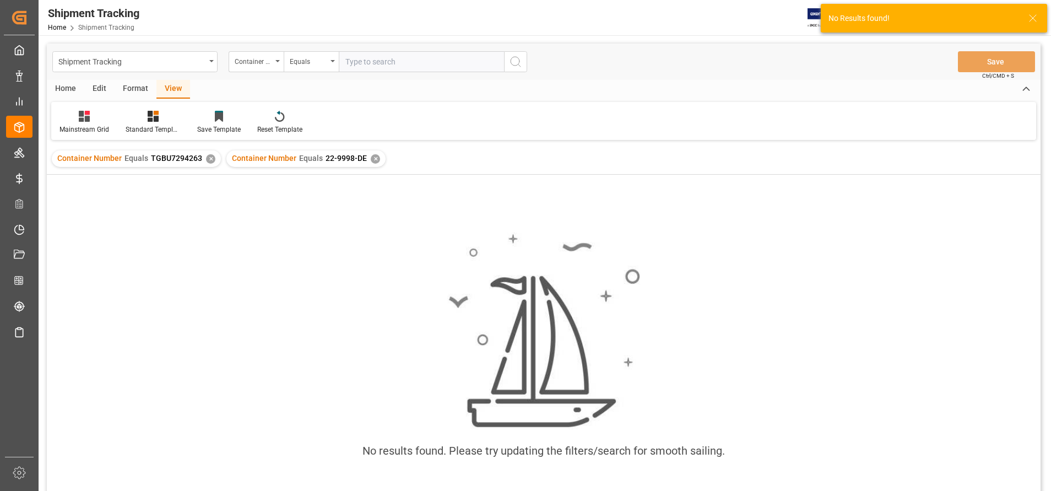
click at [210, 159] on div "✕" at bounding box center [210, 158] width 9 height 9
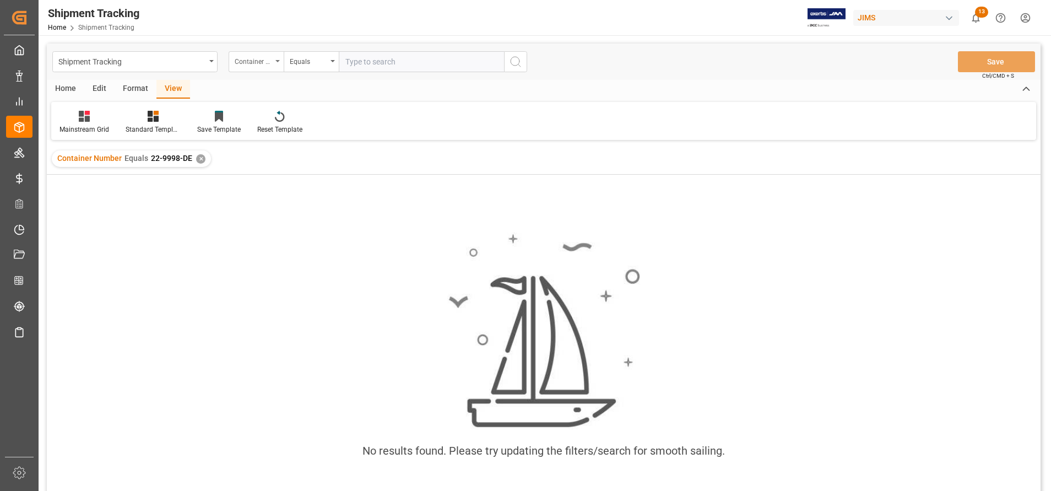
click at [258, 63] on div "Container Number" at bounding box center [253, 60] width 37 height 13
type input "jam"
click at [293, 115] on div "JAM Reference Number" at bounding box center [311, 112] width 164 height 23
click at [410, 63] on input "text" at bounding box center [421, 61] width 165 height 21
paste input "22-9998-DE"
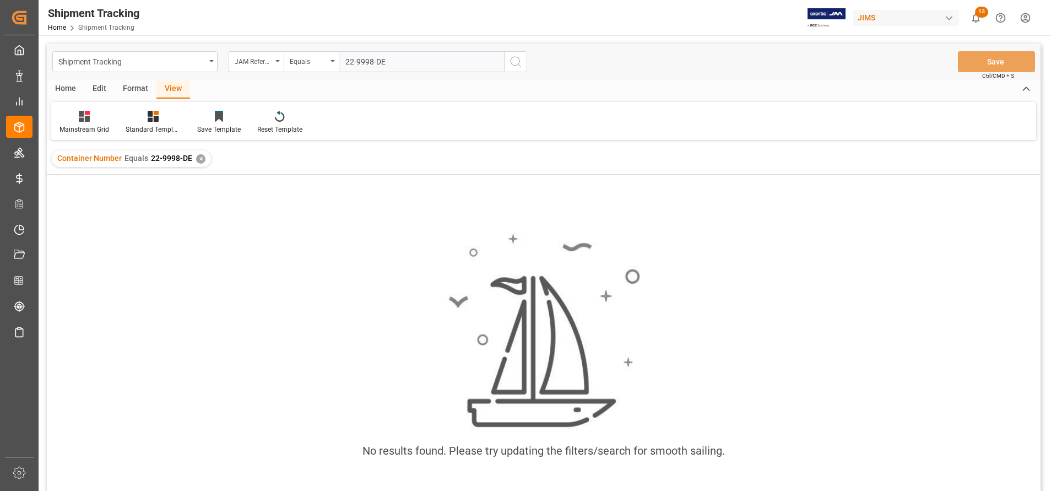
type input "22-9998-DE"
click at [521, 64] on icon "search button" at bounding box center [515, 61] width 13 height 13
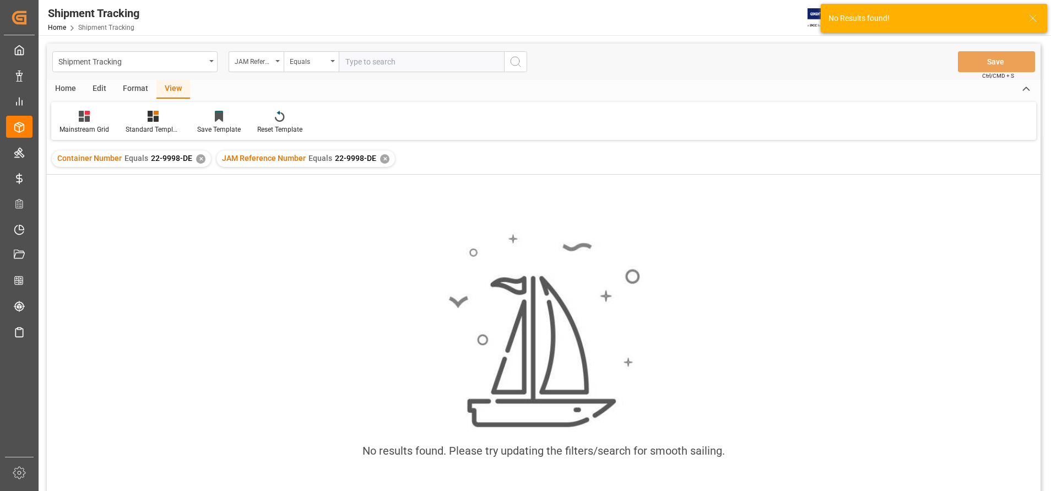
click at [199, 158] on div "✕" at bounding box center [200, 158] width 9 height 9
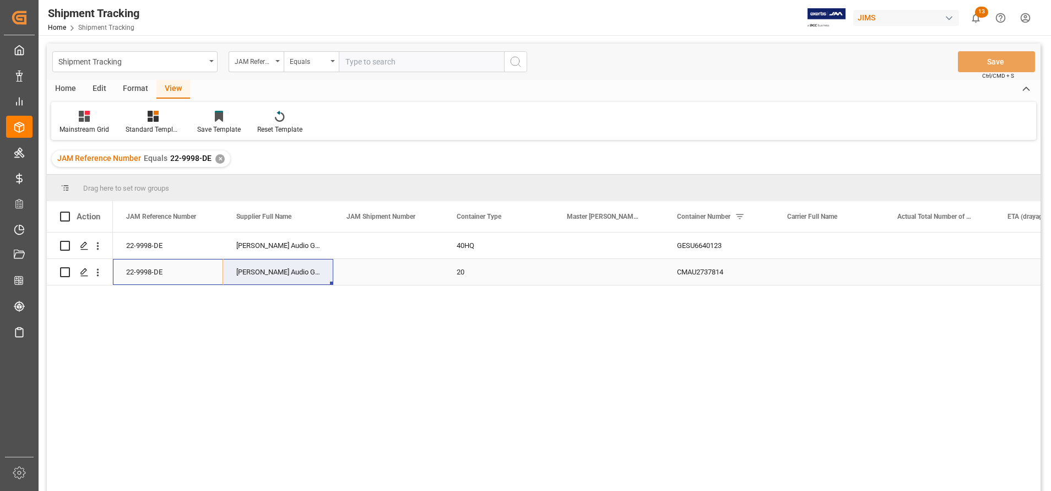
drag, startPoint x: 144, startPoint y: 271, endPoint x: 242, endPoint y: 271, distance: 98.6
click at [242, 271] on div "22-9998-DE [PERSON_NAME] Audio GmbH 20 CMAU2737814 FCL" at bounding box center [719, 272] width 1212 height 26
click at [300, 275] on div "[PERSON_NAME] Audio GmbH" at bounding box center [278, 272] width 110 height 26
drag, startPoint x: 287, startPoint y: 245, endPoint x: 285, endPoint y: 267, distance: 22.1
click at [285, 267] on div "22-9998-DE [PERSON_NAME] Audio GmbH 40HQ GESU6640123 FCL 22-9998-DE [PERSON_NAM…" at bounding box center [719, 258] width 1212 height 53
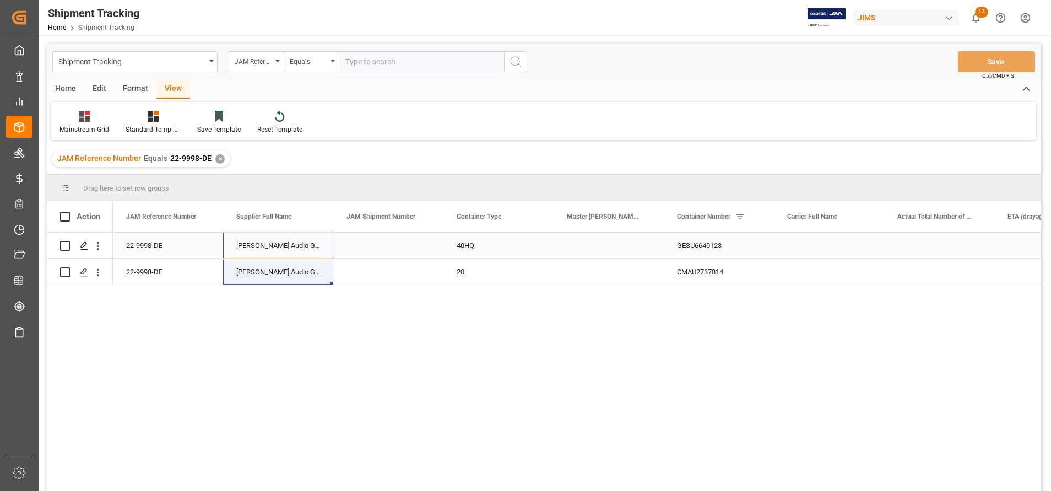
click at [286, 246] on div "[PERSON_NAME] Audio GmbH" at bounding box center [278, 245] width 110 height 26
